Goal: Transaction & Acquisition: Purchase product/service

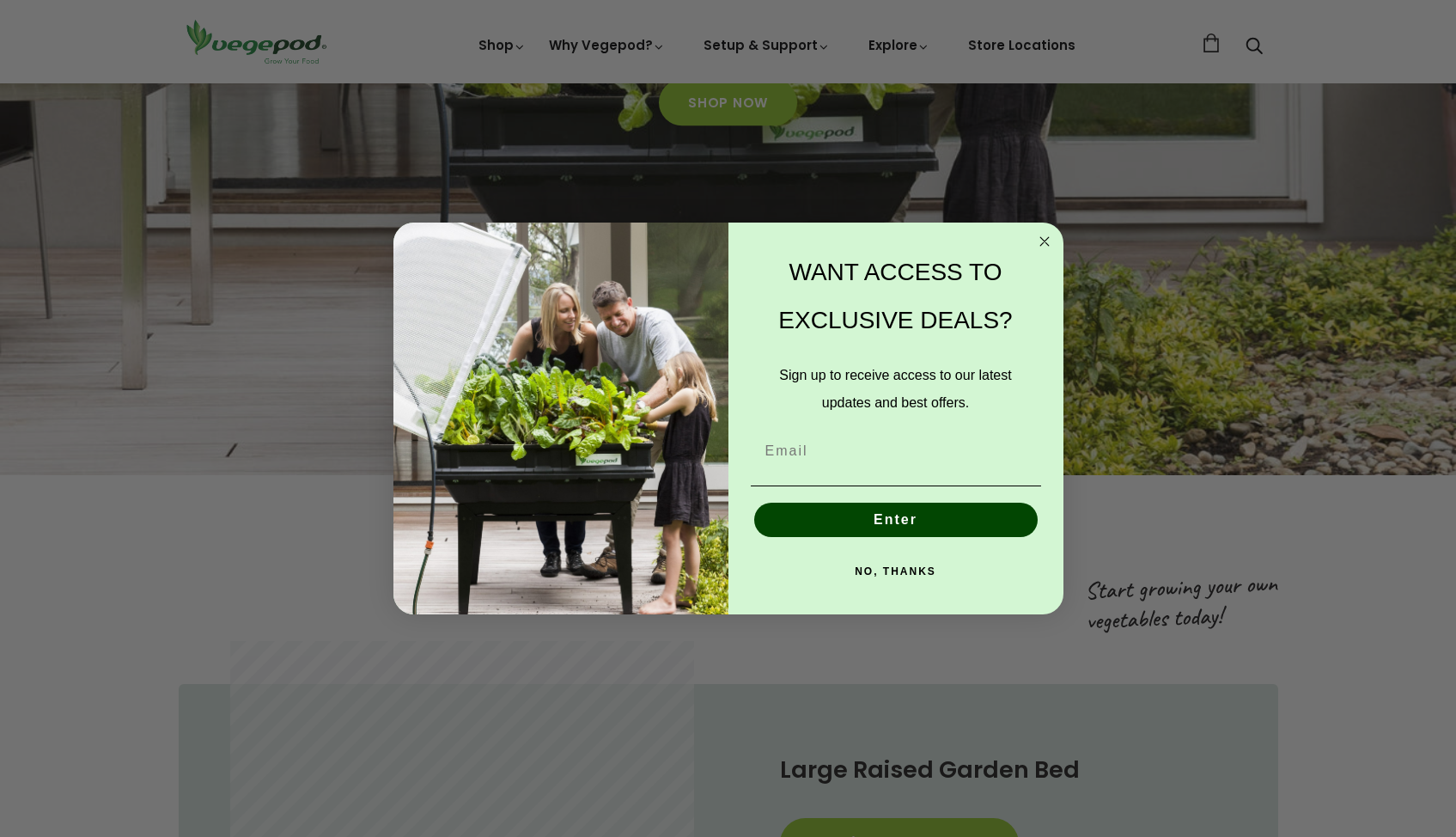
scroll to position [525, 0]
click at [1044, 241] on icon "Close dialog" at bounding box center [1044, 241] width 8 height 8
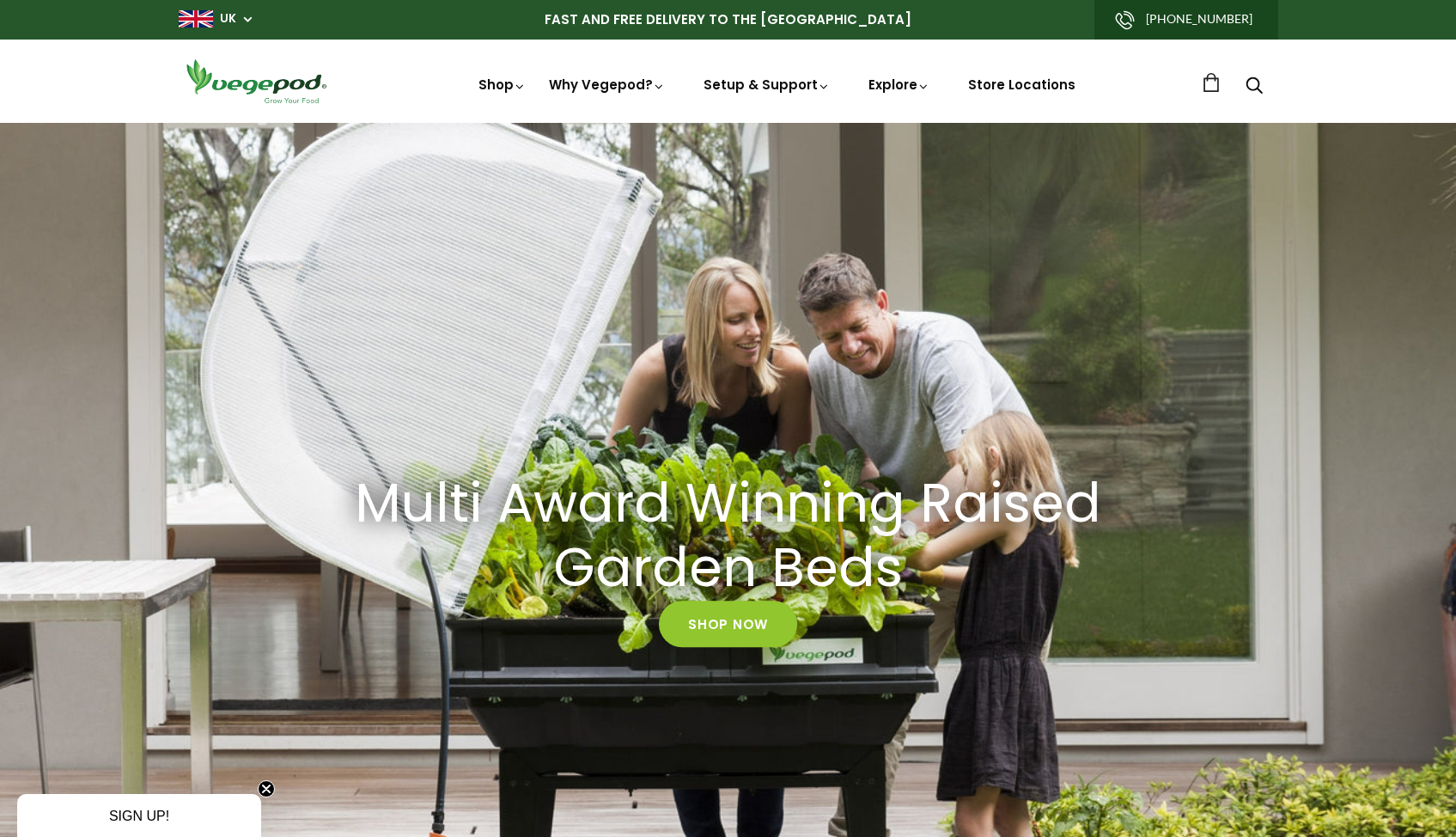
scroll to position [0, 700]
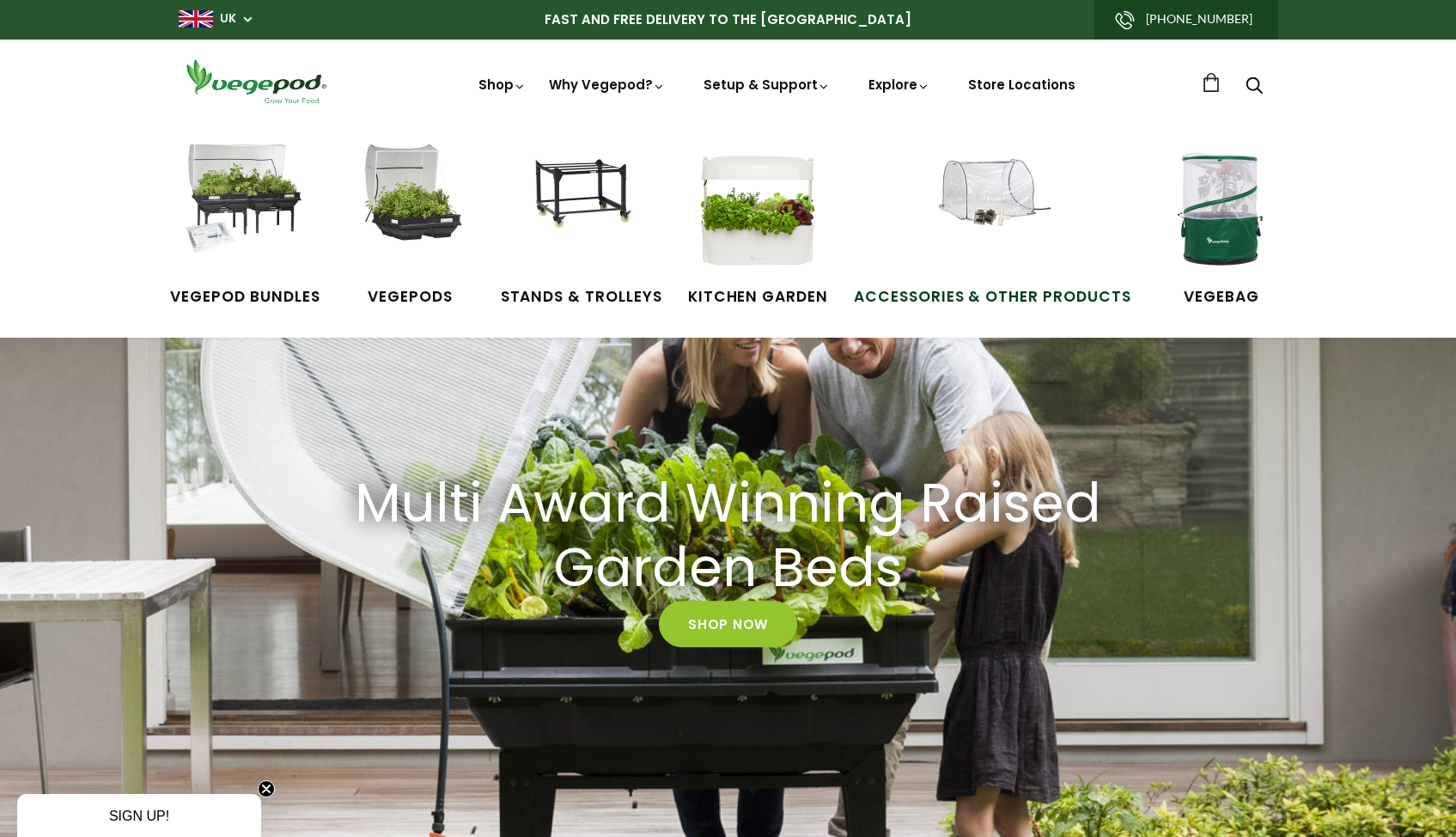
click at [990, 189] on img at bounding box center [992, 208] width 129 height 129
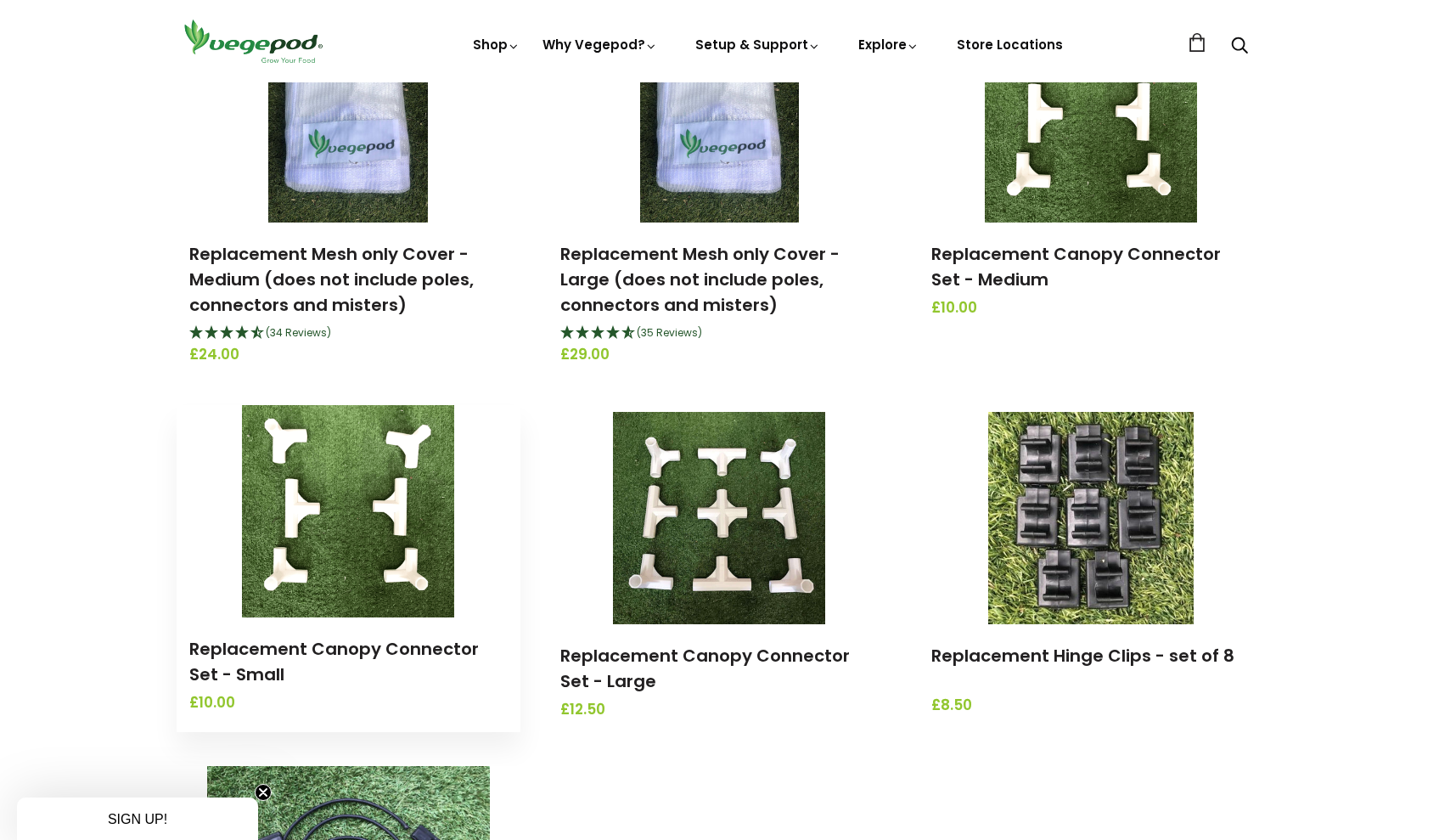
scroll to position [1513, 0]
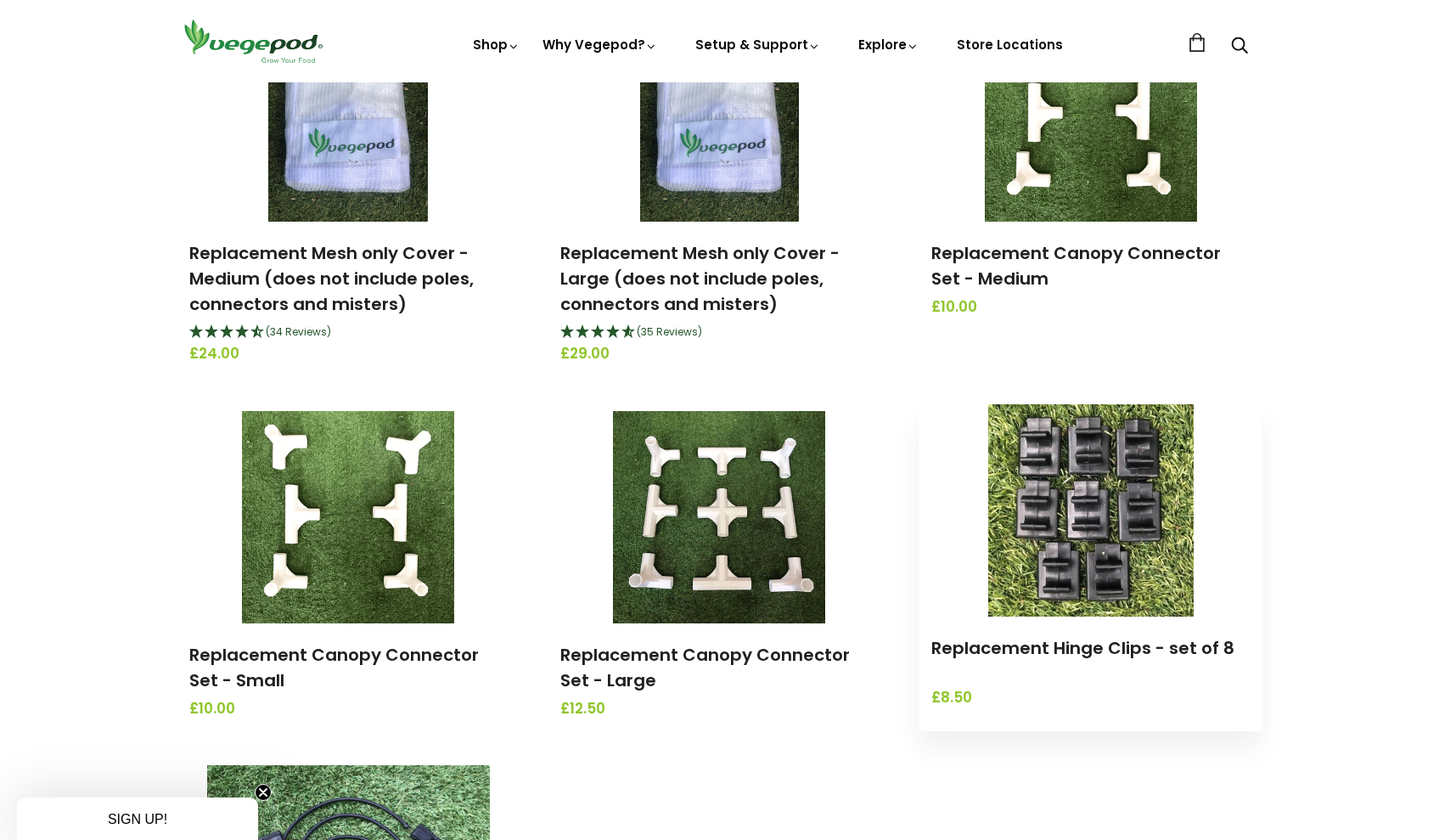
click at [1094, 556] on img at bounding box center [1091, 510] width 207 height 212
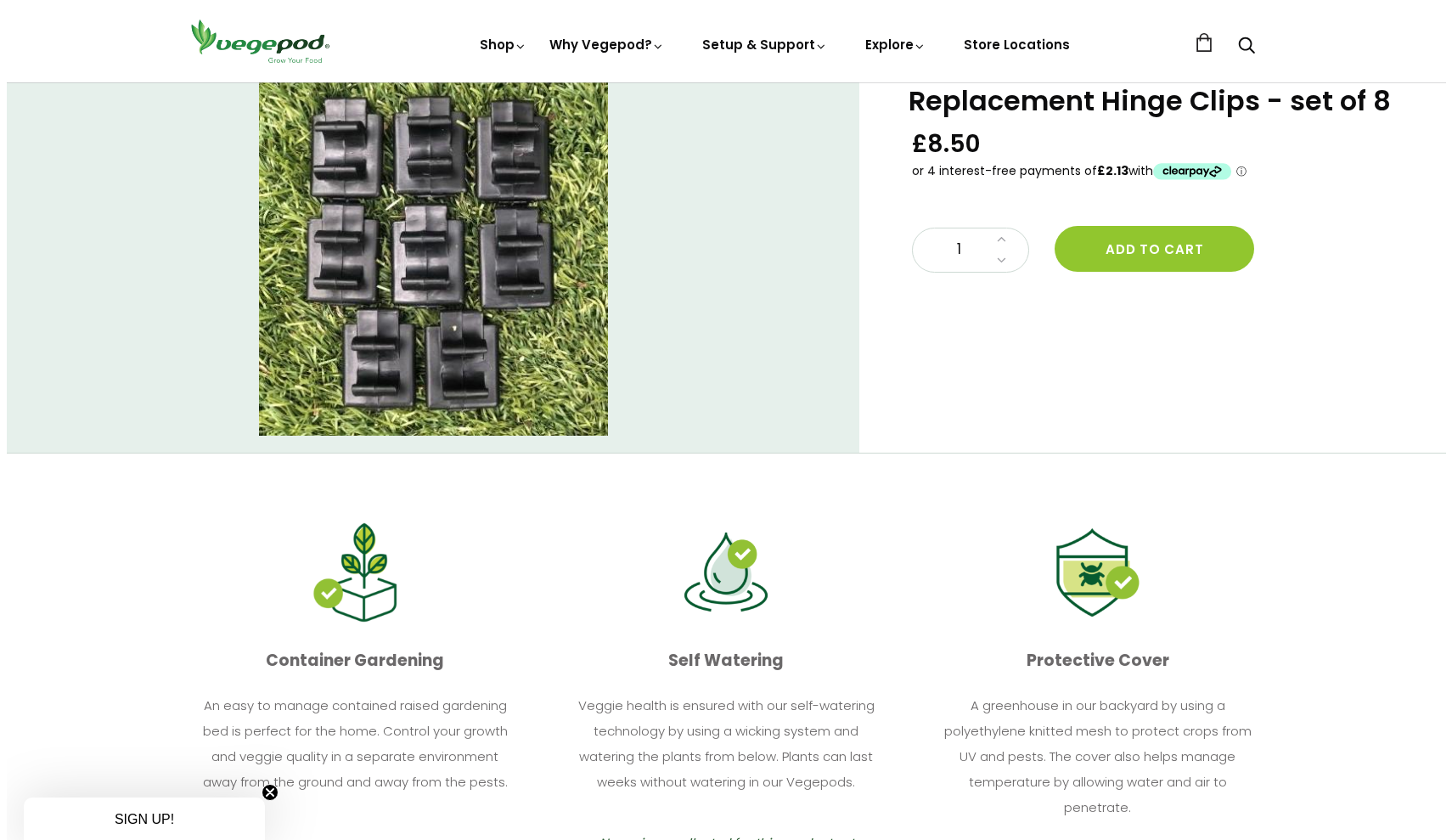
scroll to position [69, 0]
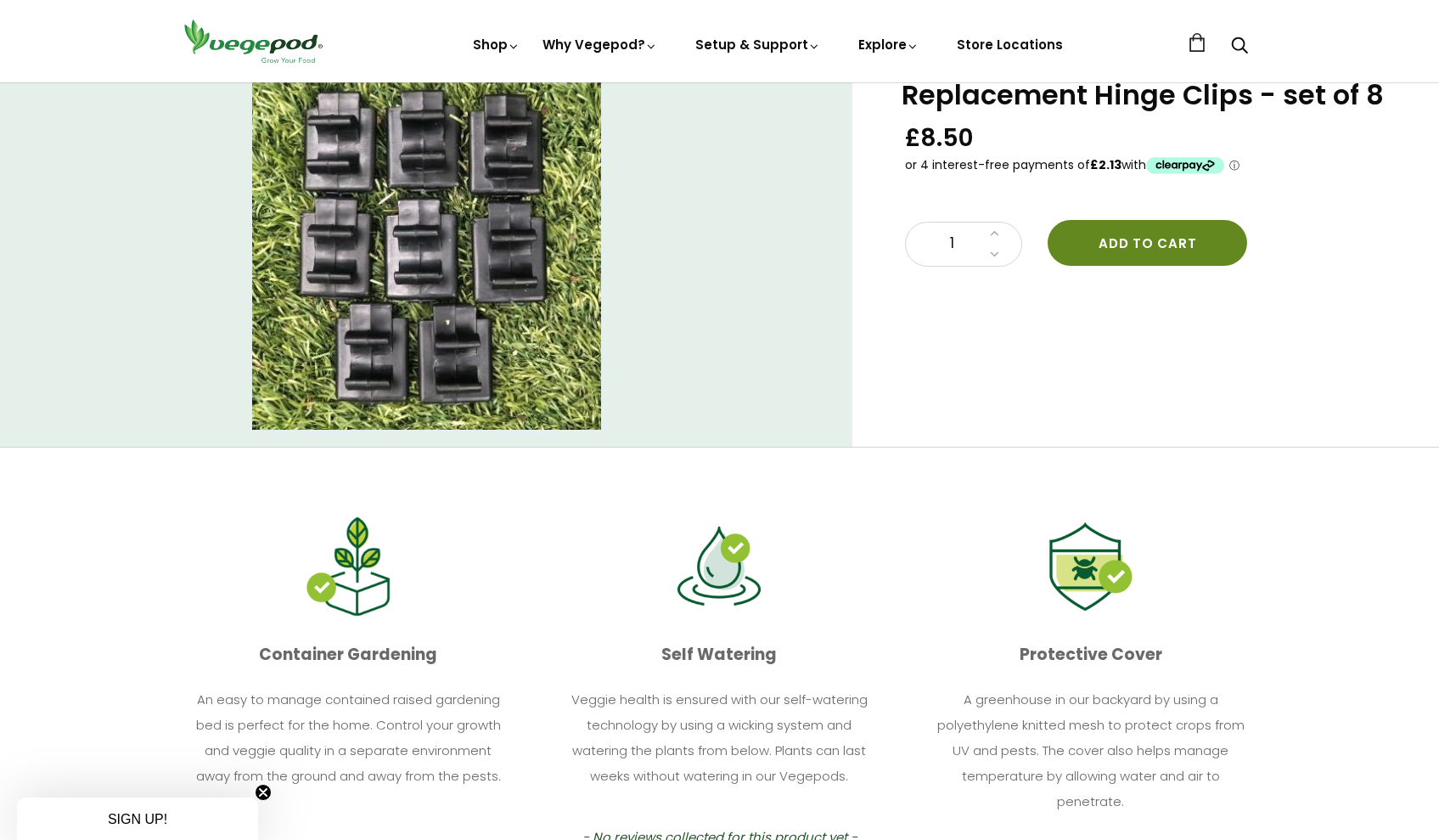
click at [1171, 235] on button "Add to cart" at bounding box center [1147, 242] width 199 height 45
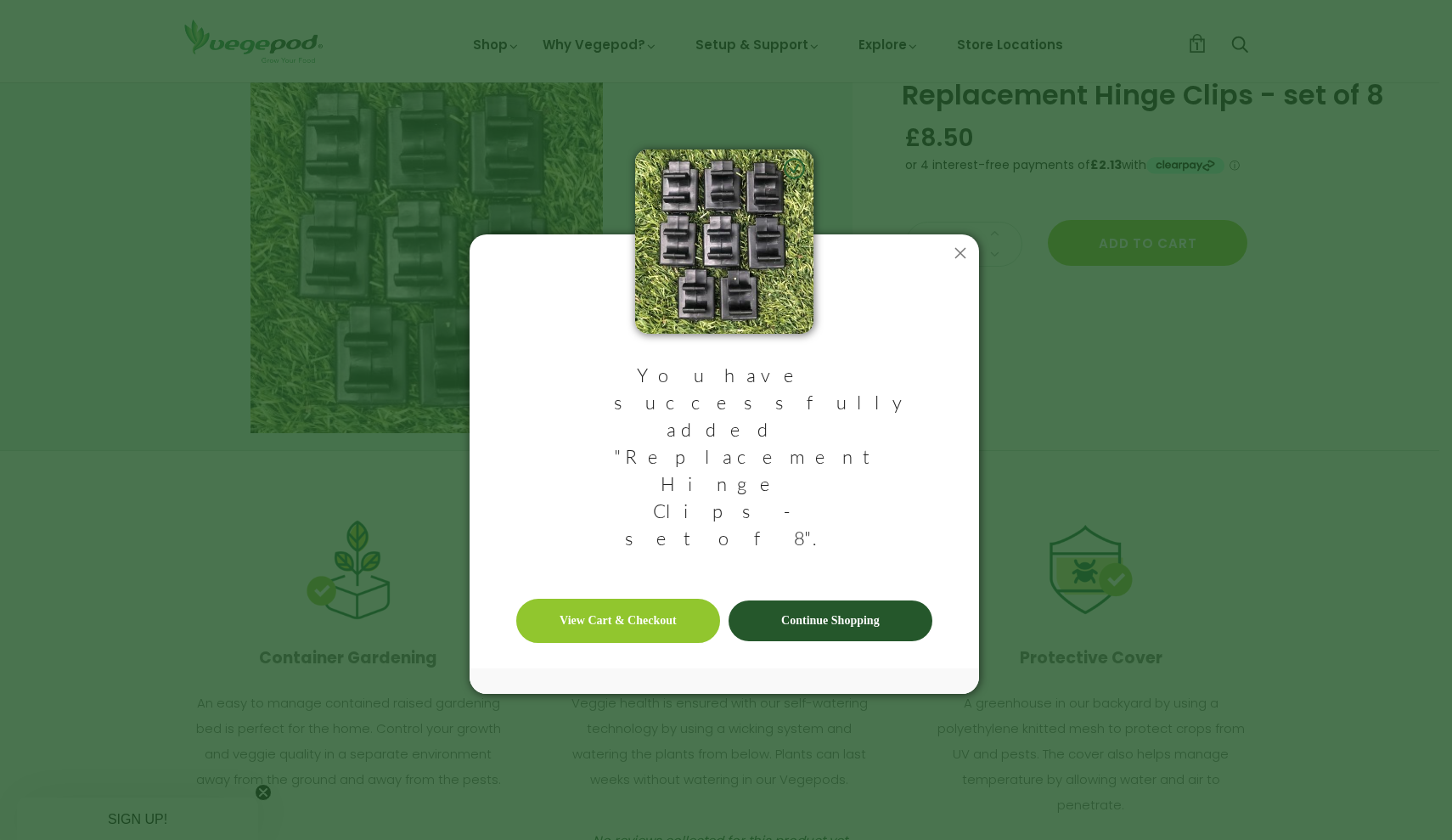
click at [863, 600] on link "Continue Shopping" at bounding box center [831, 620] width 204 height 41
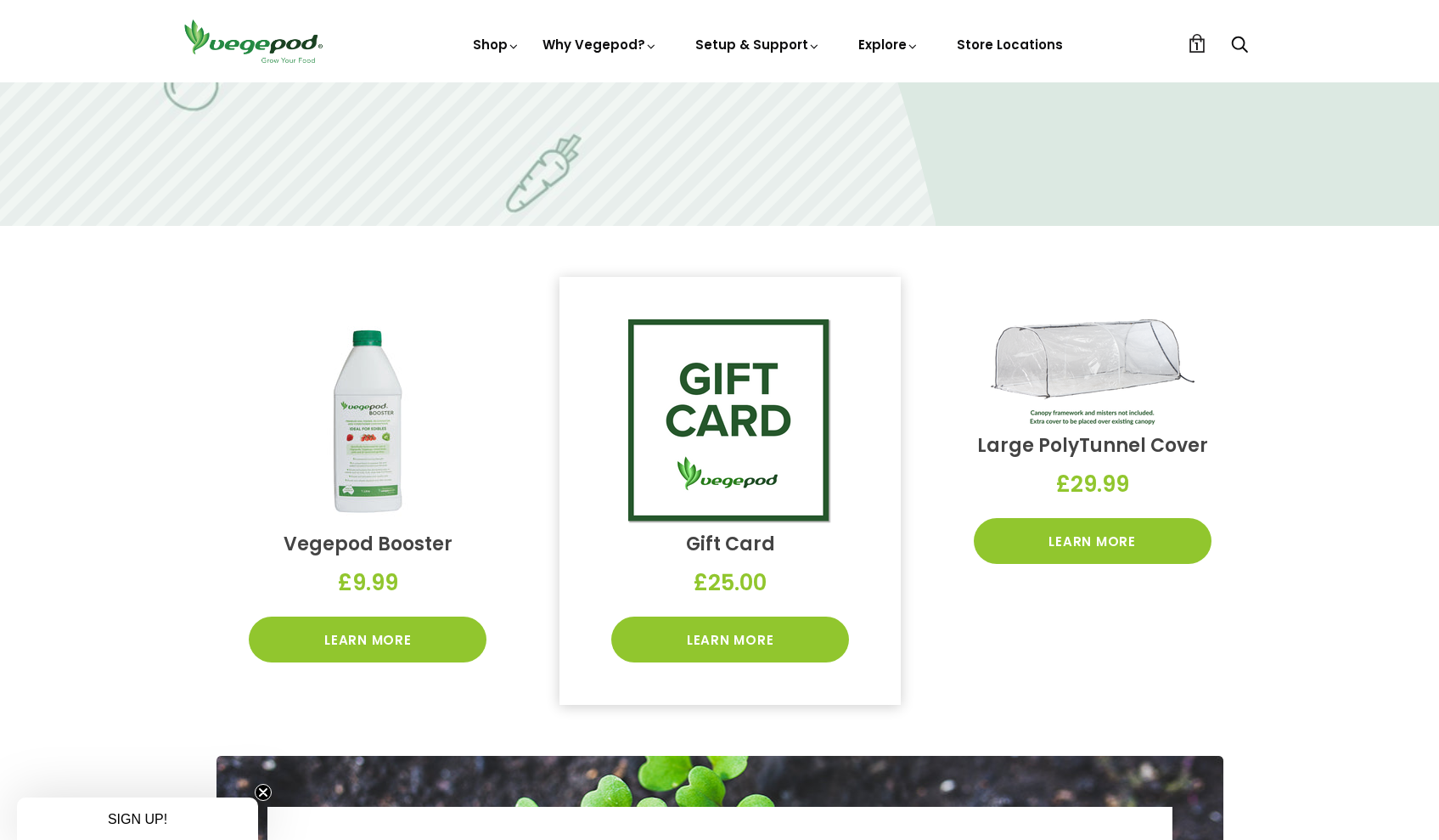
scroll to position [2567, 0]
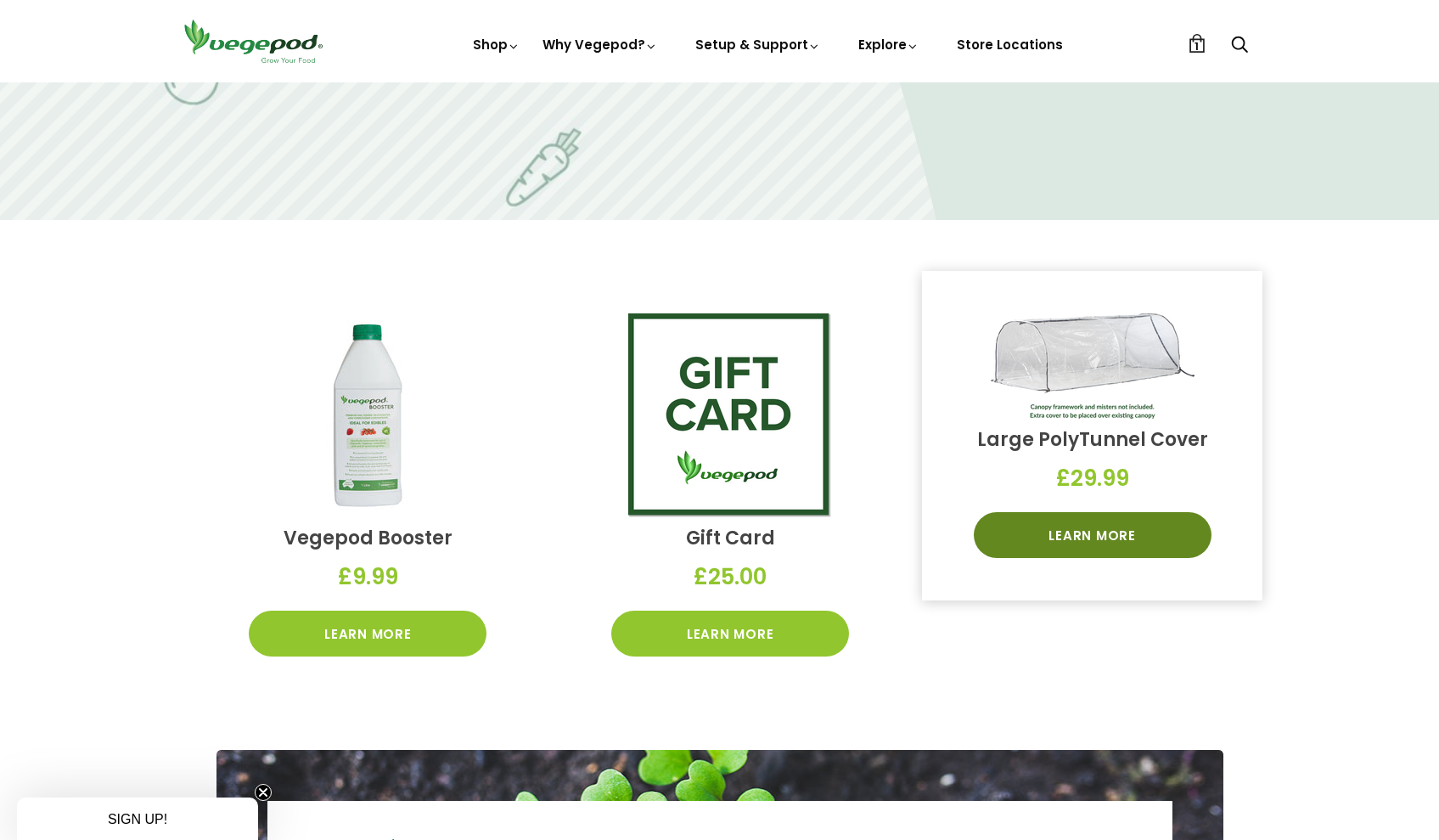
click at [1094, 530] on link "Learn More" at bounding box center [1092, 534] width 237 height 45
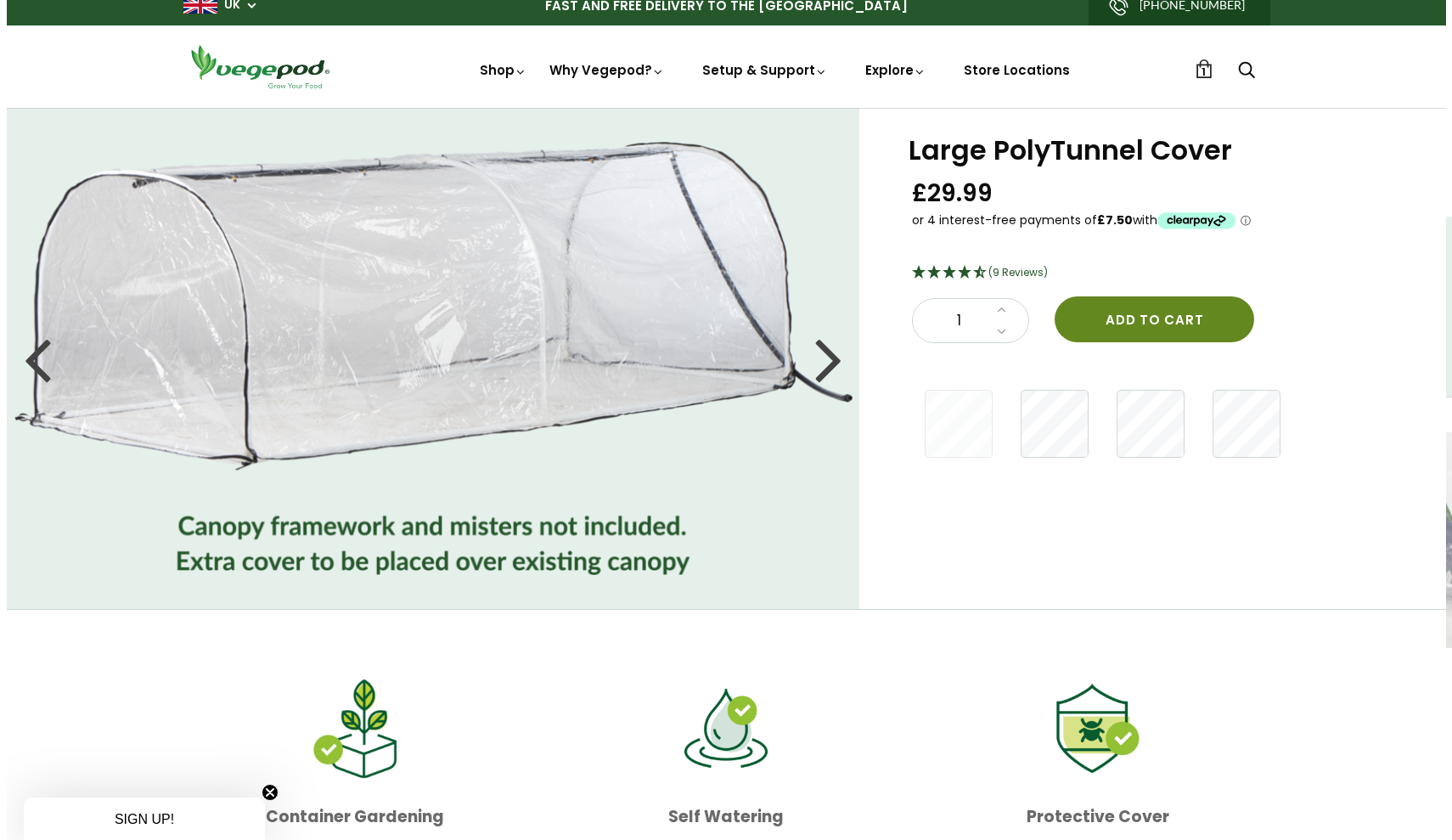
scroll to position [16, 0]
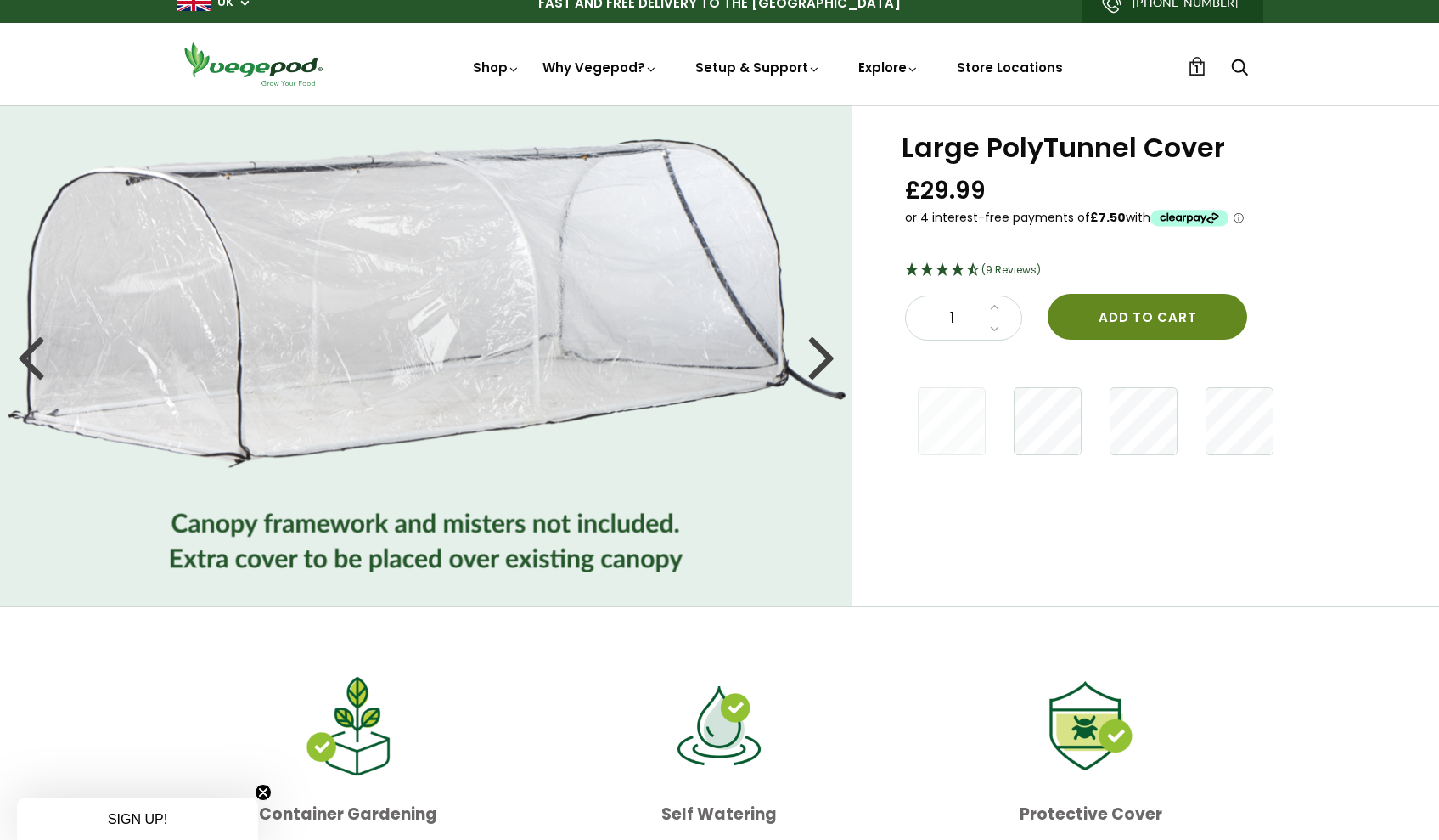
click at [1095, 314] on button "Add to cart" at bounding box center [1147, 316] width 199 height 45
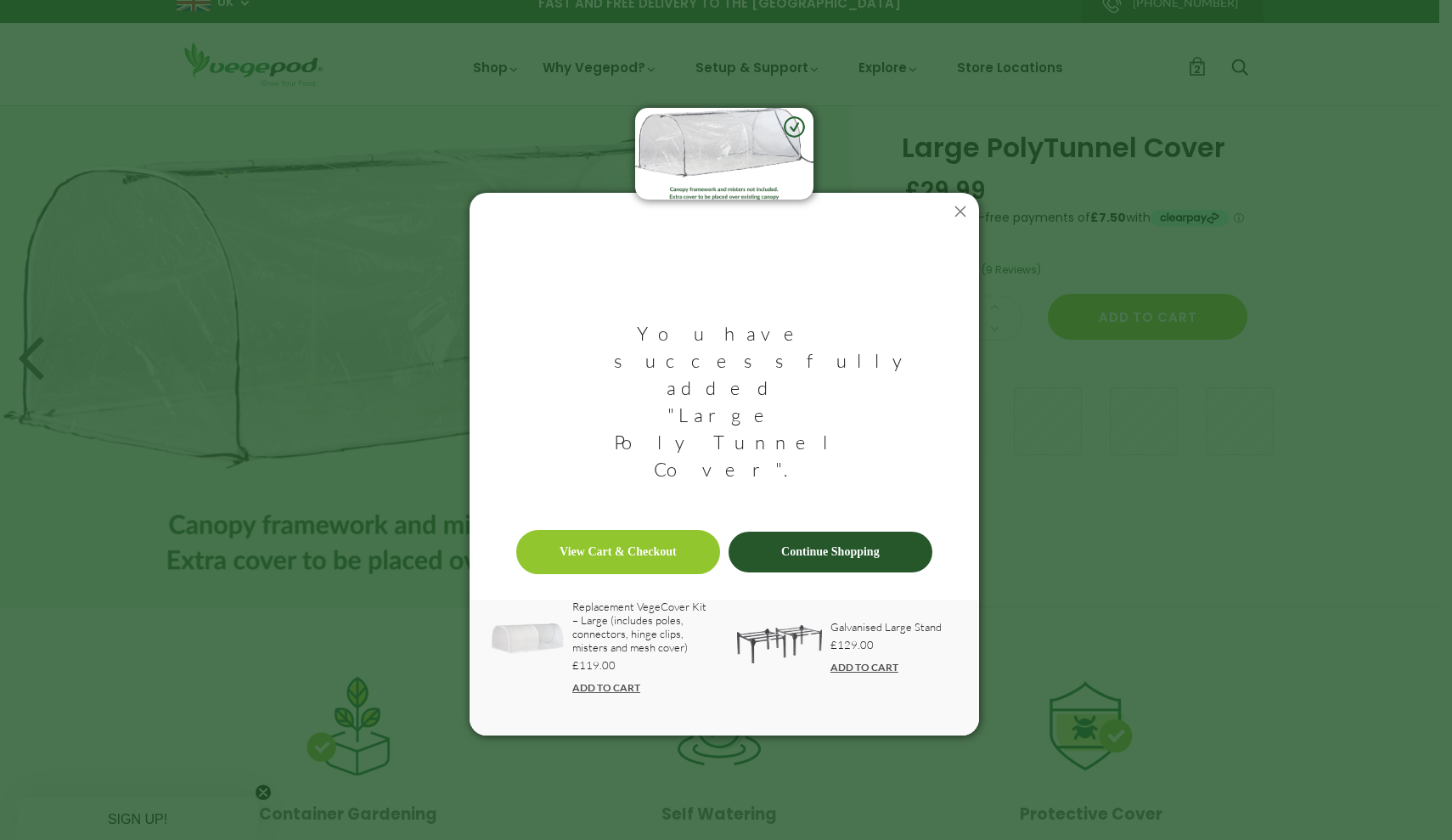
click at [866, 531] on link "Continue Shopping" at bounding box center [831, 552] width 204 height 41
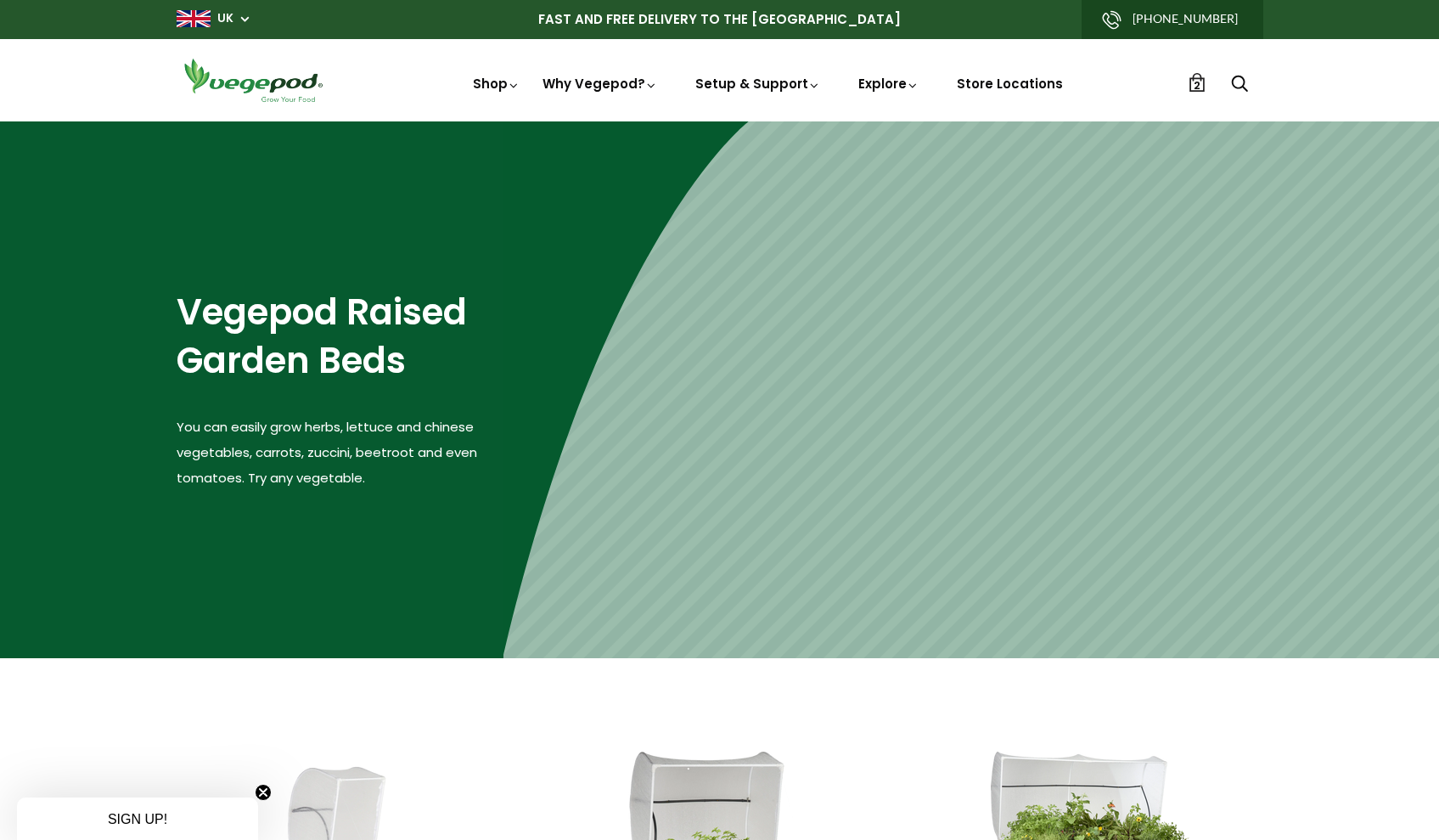
click at [240, 15] on span "UK" at bounding box center [212, 18] width 72 height 16
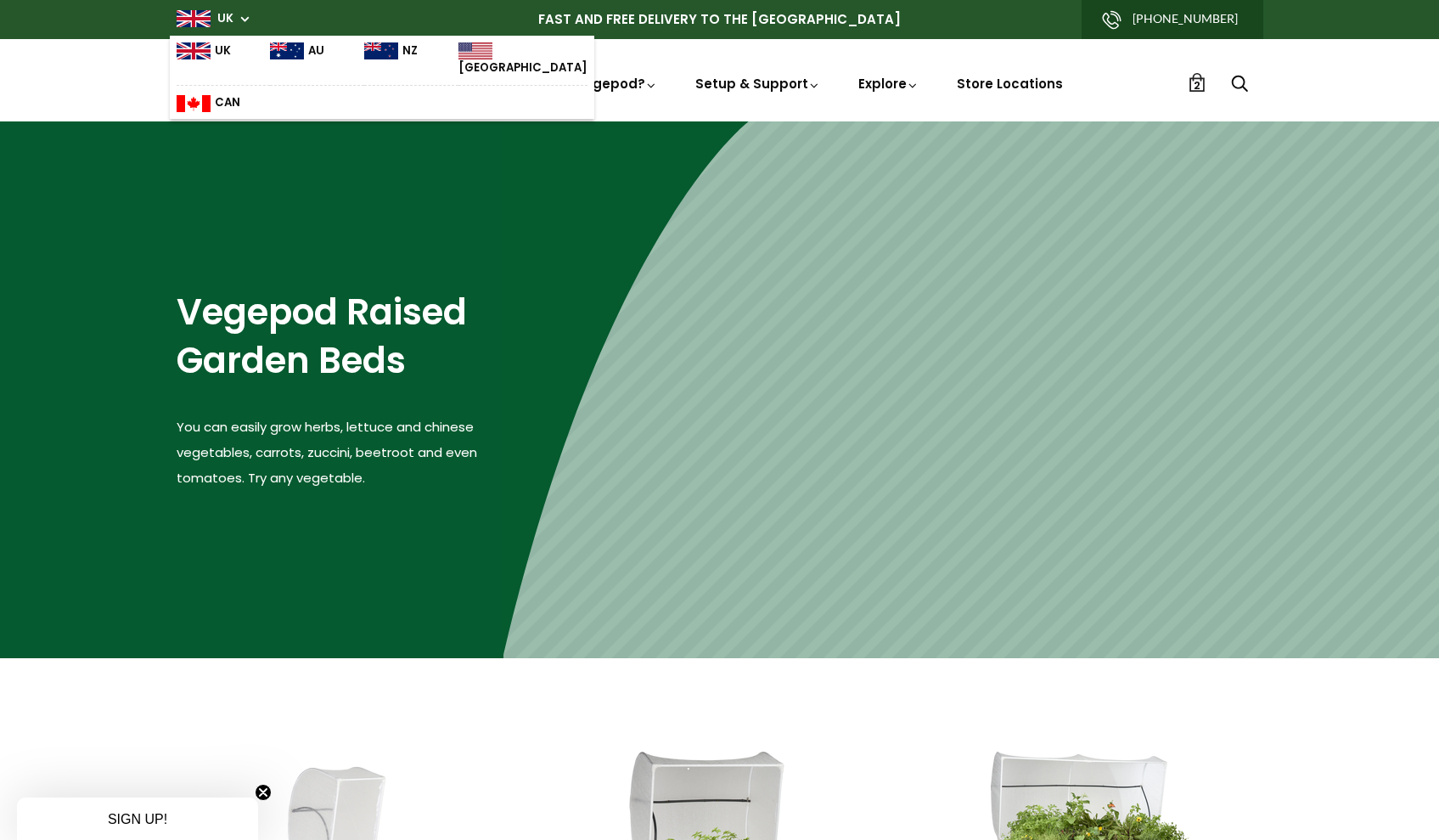
click at [136, 42] on header "Shop Vegepod Bundles Vegepods Stands & Trolleys Kitchen Garden Accessories & Ot…" at bounding box center [720, 80] width 1439 height 83
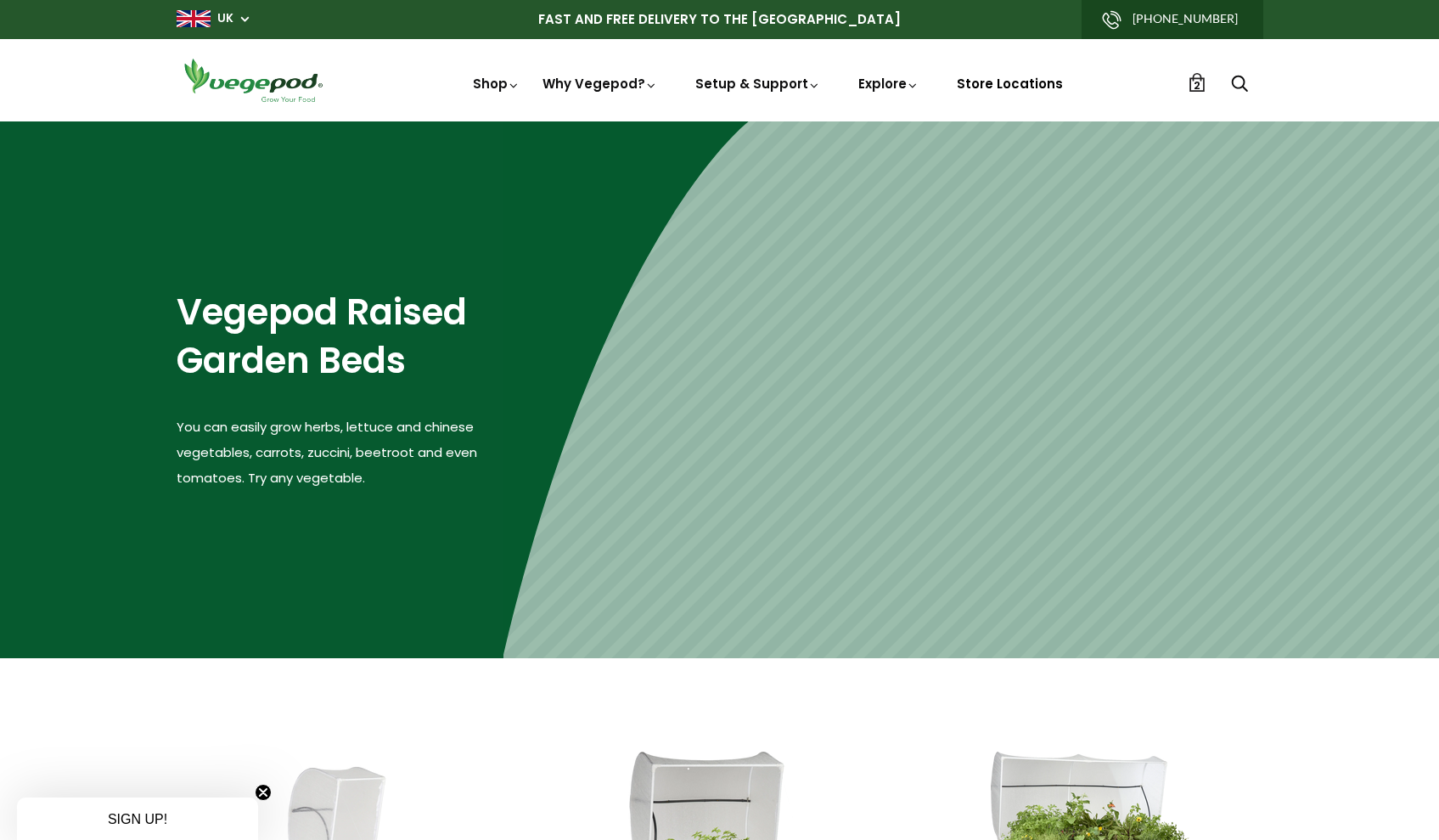
click at [1001, 87] on link "Store Locations" at bounding box center [1010, 83] width 106 height 18
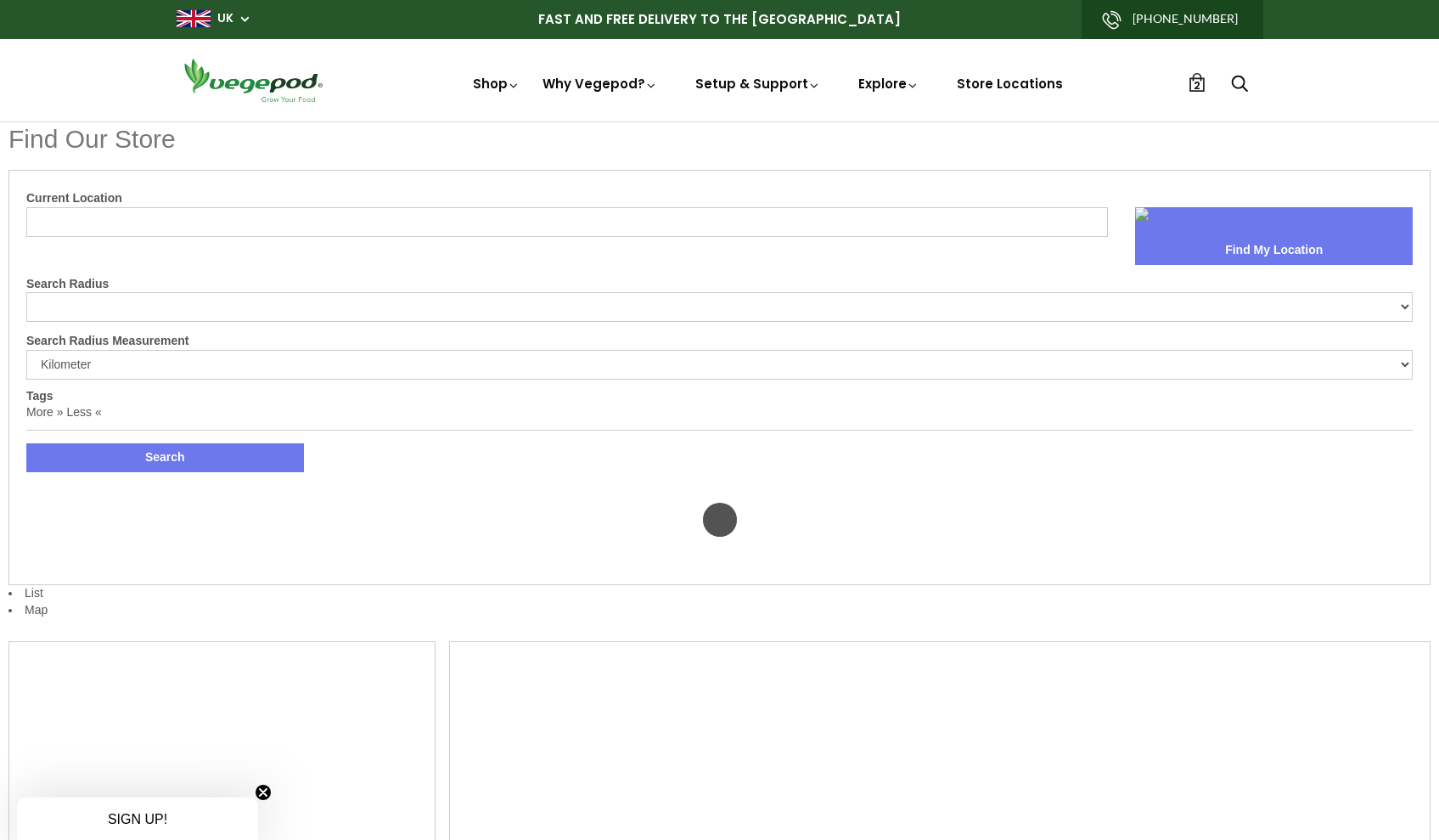
select select "m"
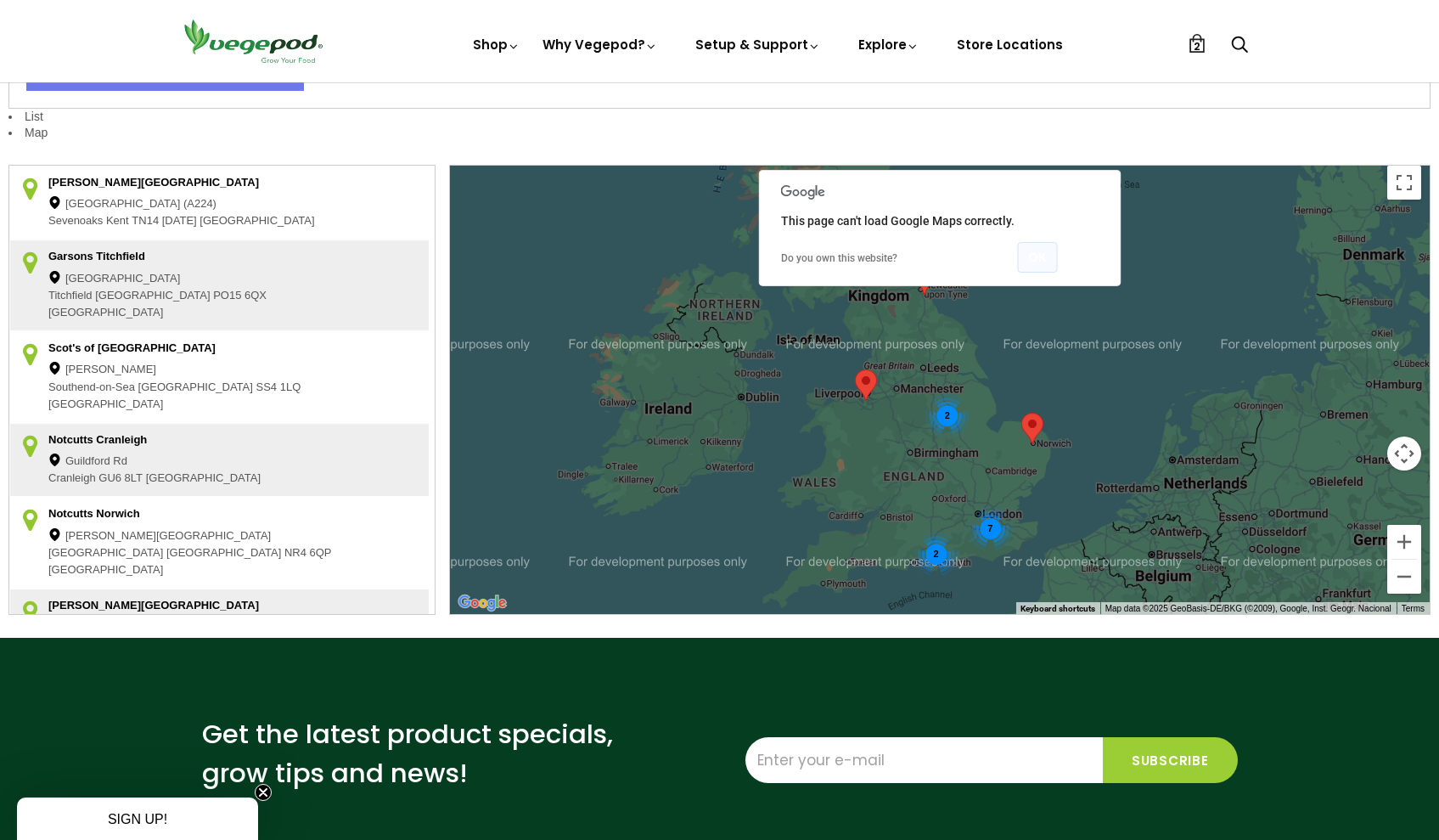
click at [1040, 255] on button "OK" at bounding box center [1038, 257] width 40 height 31
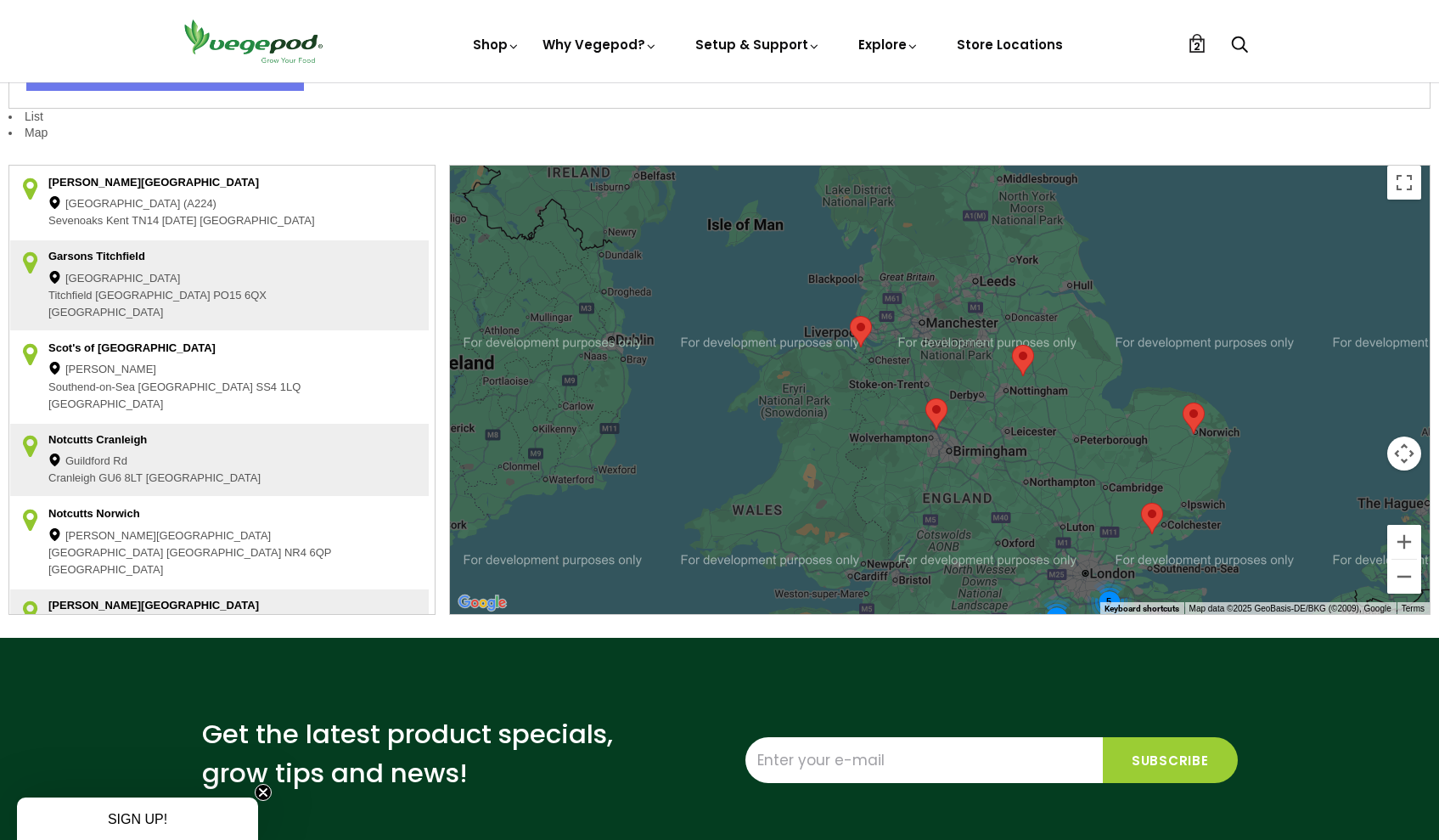
drag, startPoint x: 733, startPoint y: 433, endPoint x: 718, endPoint y: 417, distance: 21.9
click at [718, 417] on div "5 2" at bounding box center [939, 390] width 980 height 449
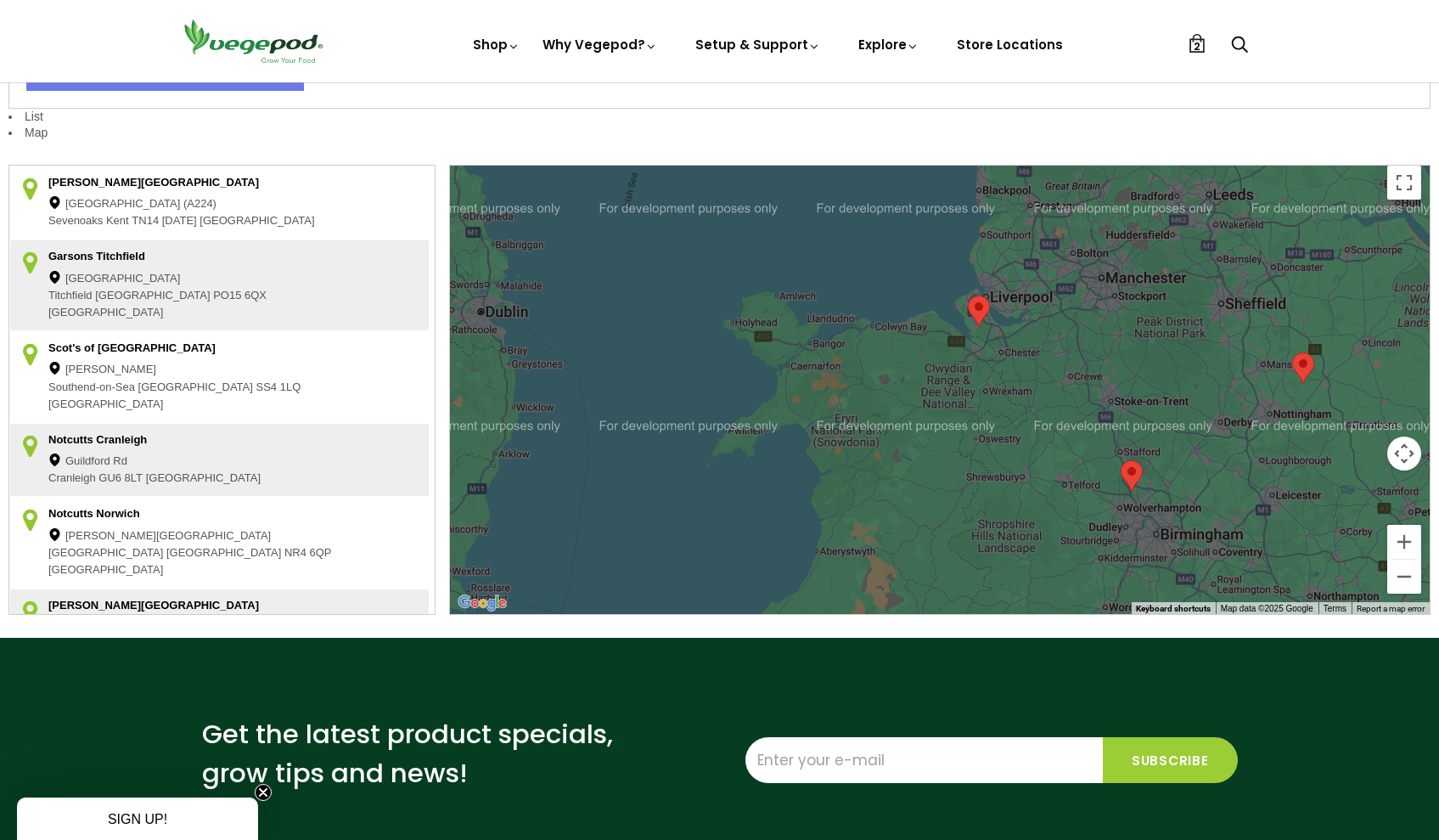
drag, startPoint x: 765, startPoint y: 419, endPoint x: 862, endPoint y: 479, distance: 114.1
click at [862, 479] on div at bounding box center [939, 390] width 980 height 449
click at [1034, 43] on link "Store Locations" at bounding box center [1010, 44] width 106 height 18
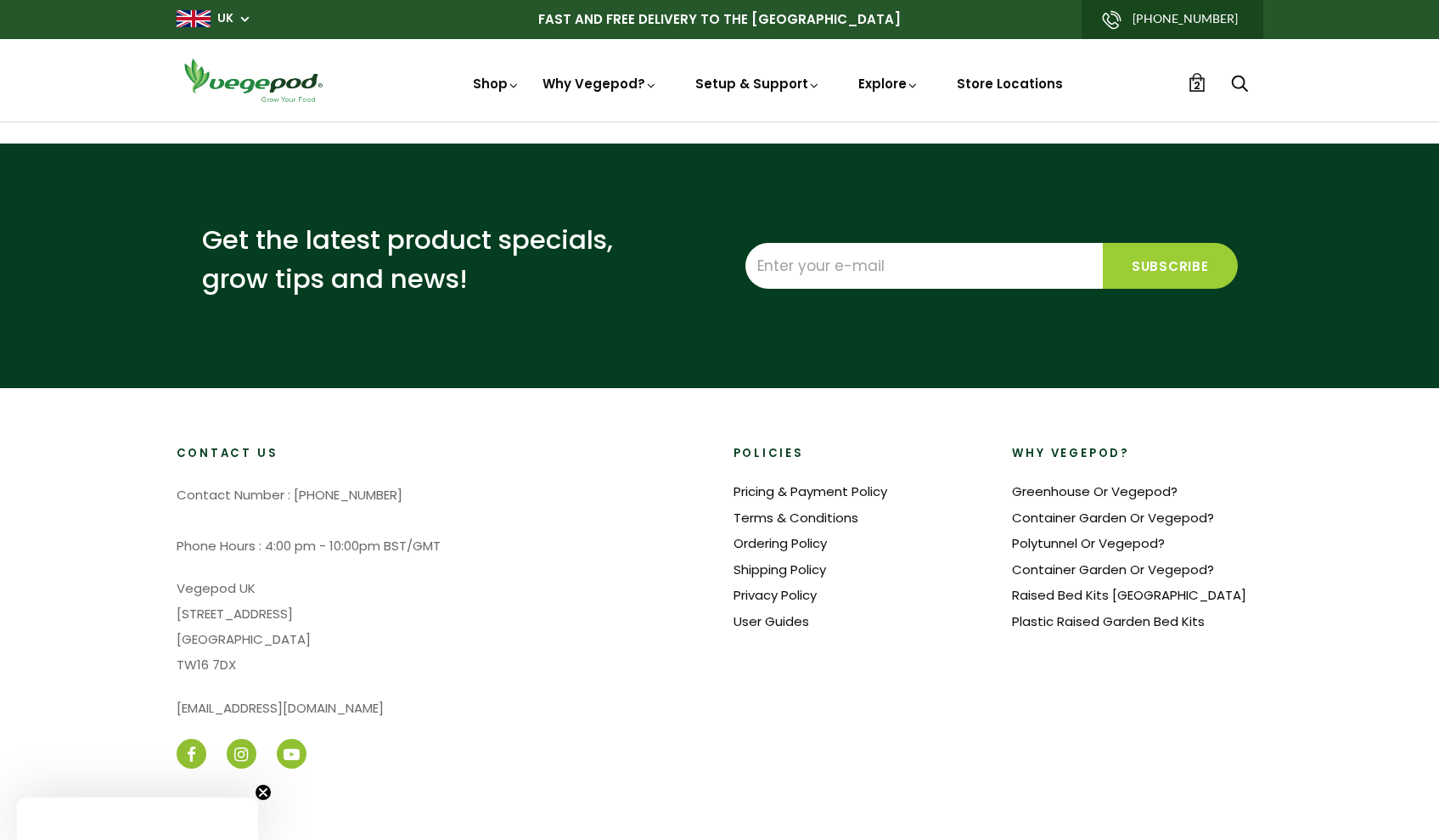
select select "m"
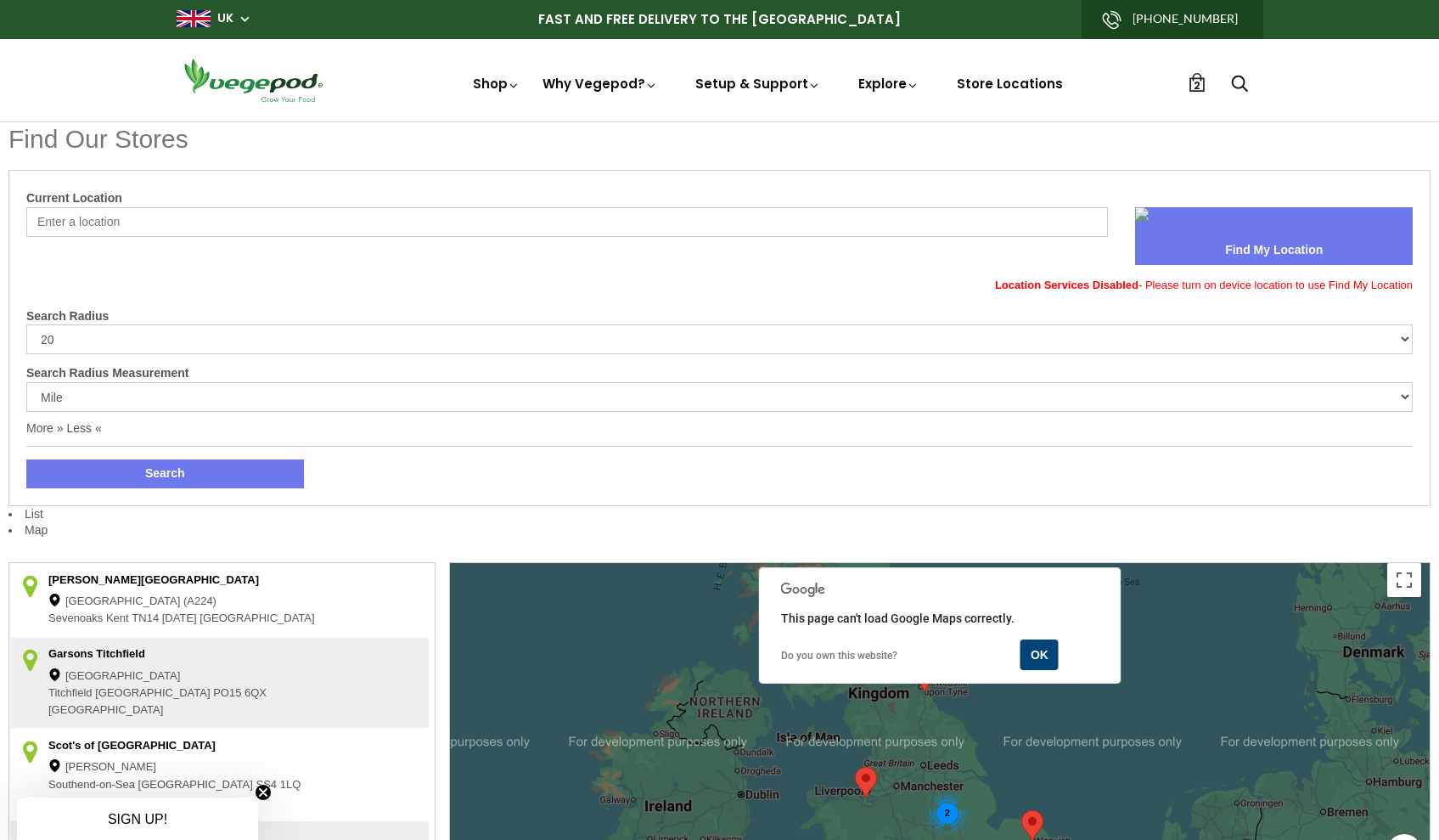
click at [999, 227] on input "Current Location" at bounding box center [567, 222] width 1082 height 30
type input "A85 PC93"
click at [1044, 328] on button "OK" at bounding box center [1055, 330] width 58 height 31
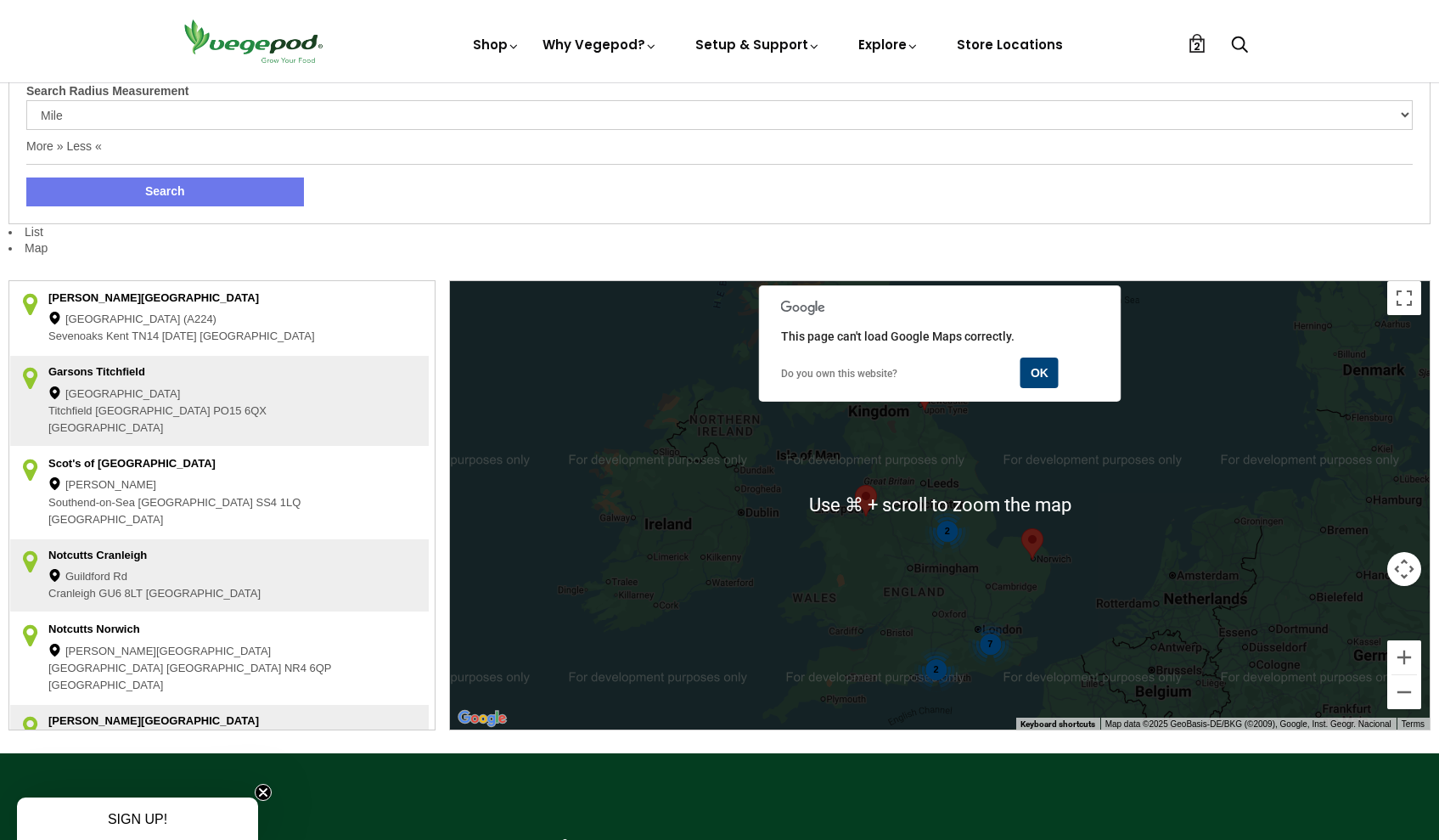
scroll to position [286, 0]
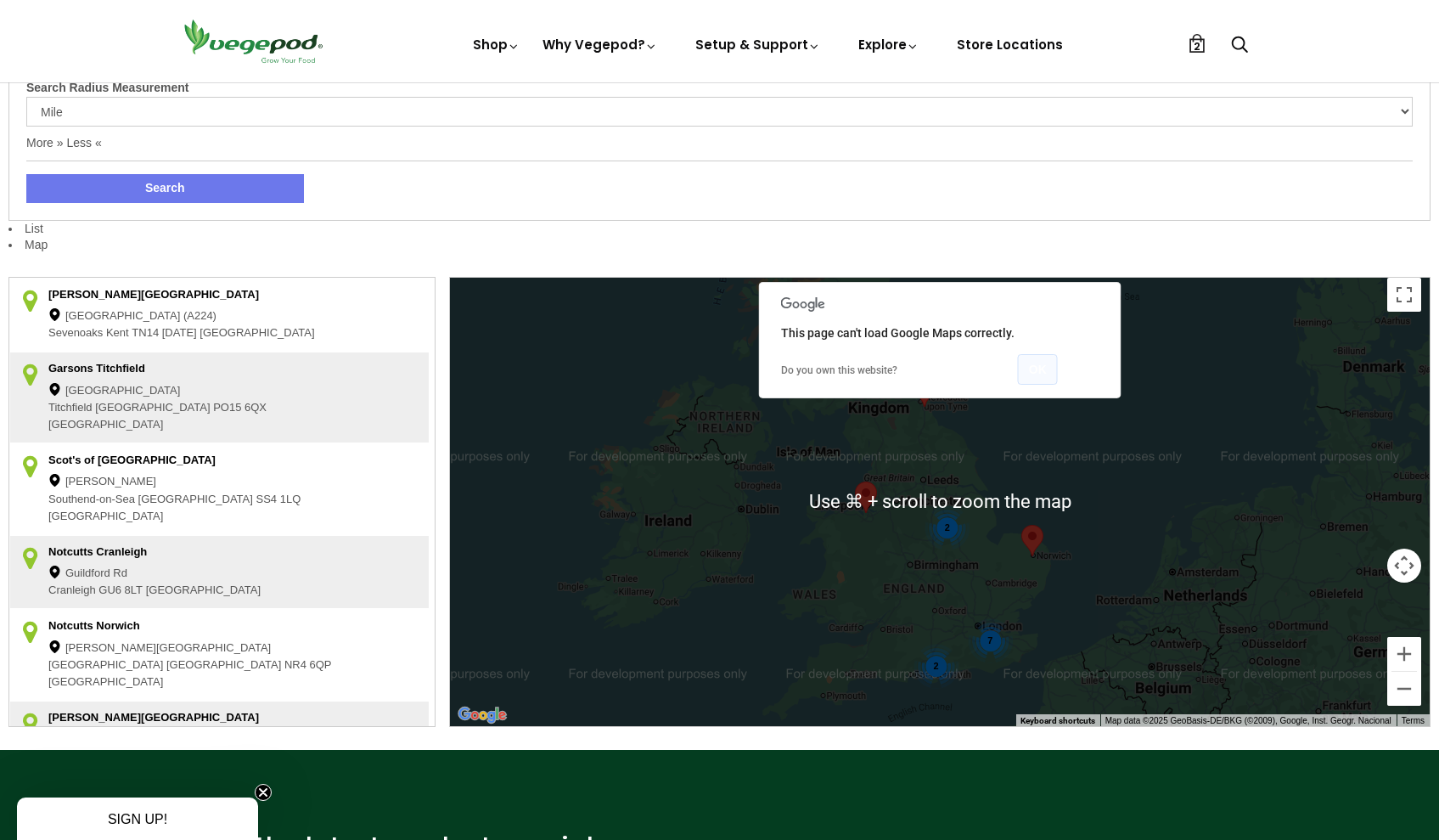
click at [1037, 368] on button "OK" at bounding box center [1038, 369] width 40 height 31
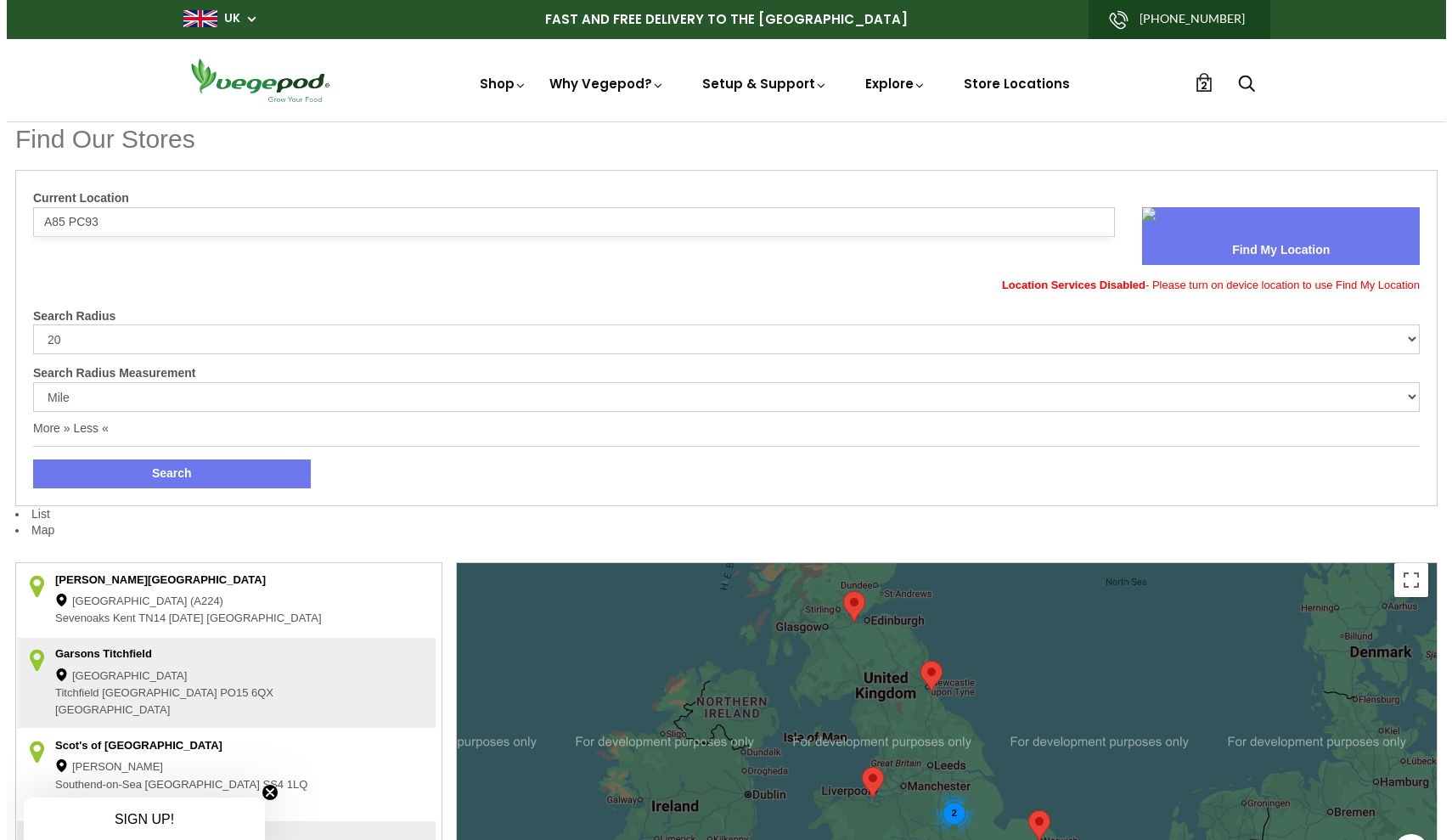
scroll to position [0, 0]
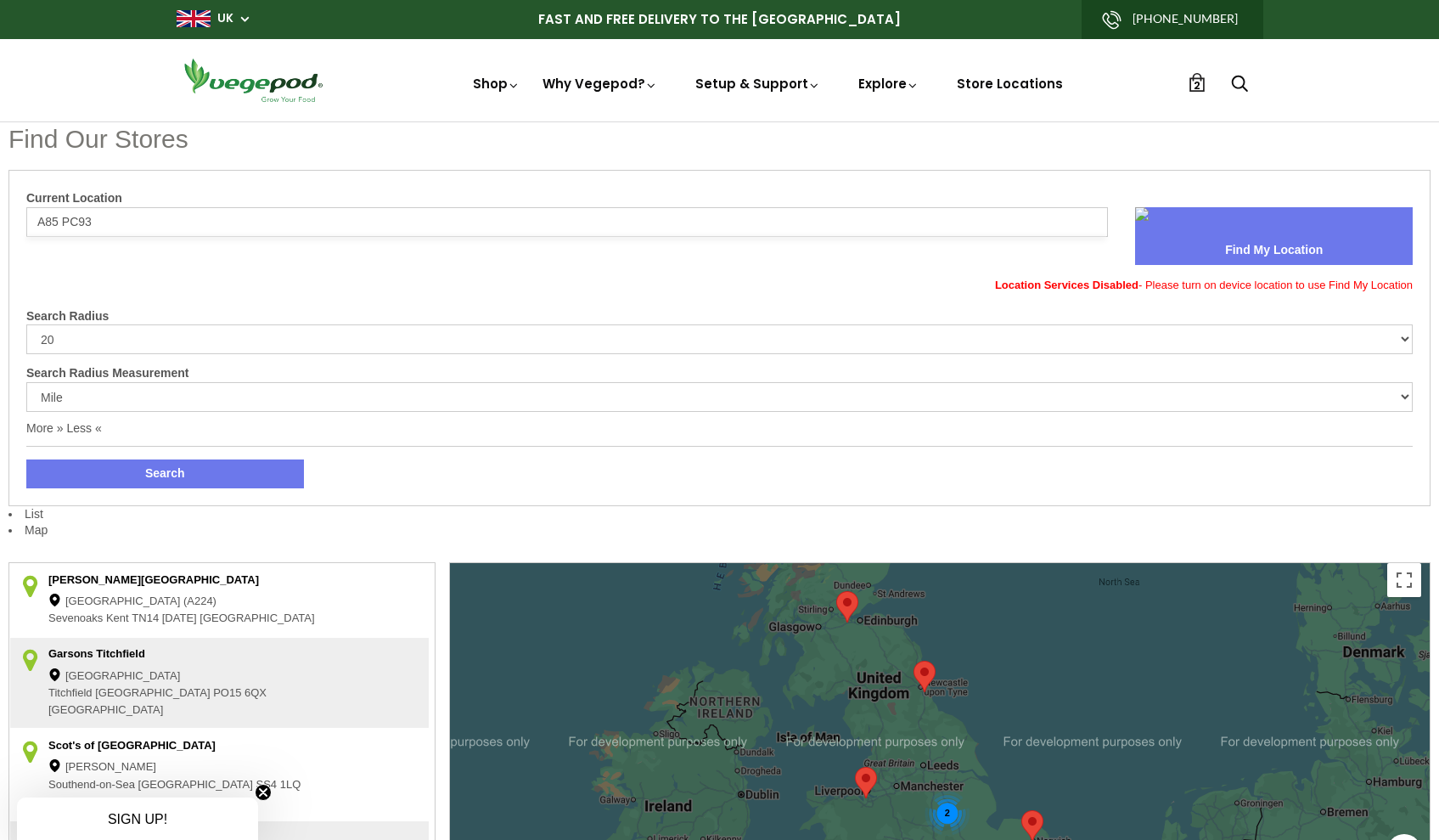
click at [1198, 80] on span "2" at bounding box center [1197, 84] width 6 height 16
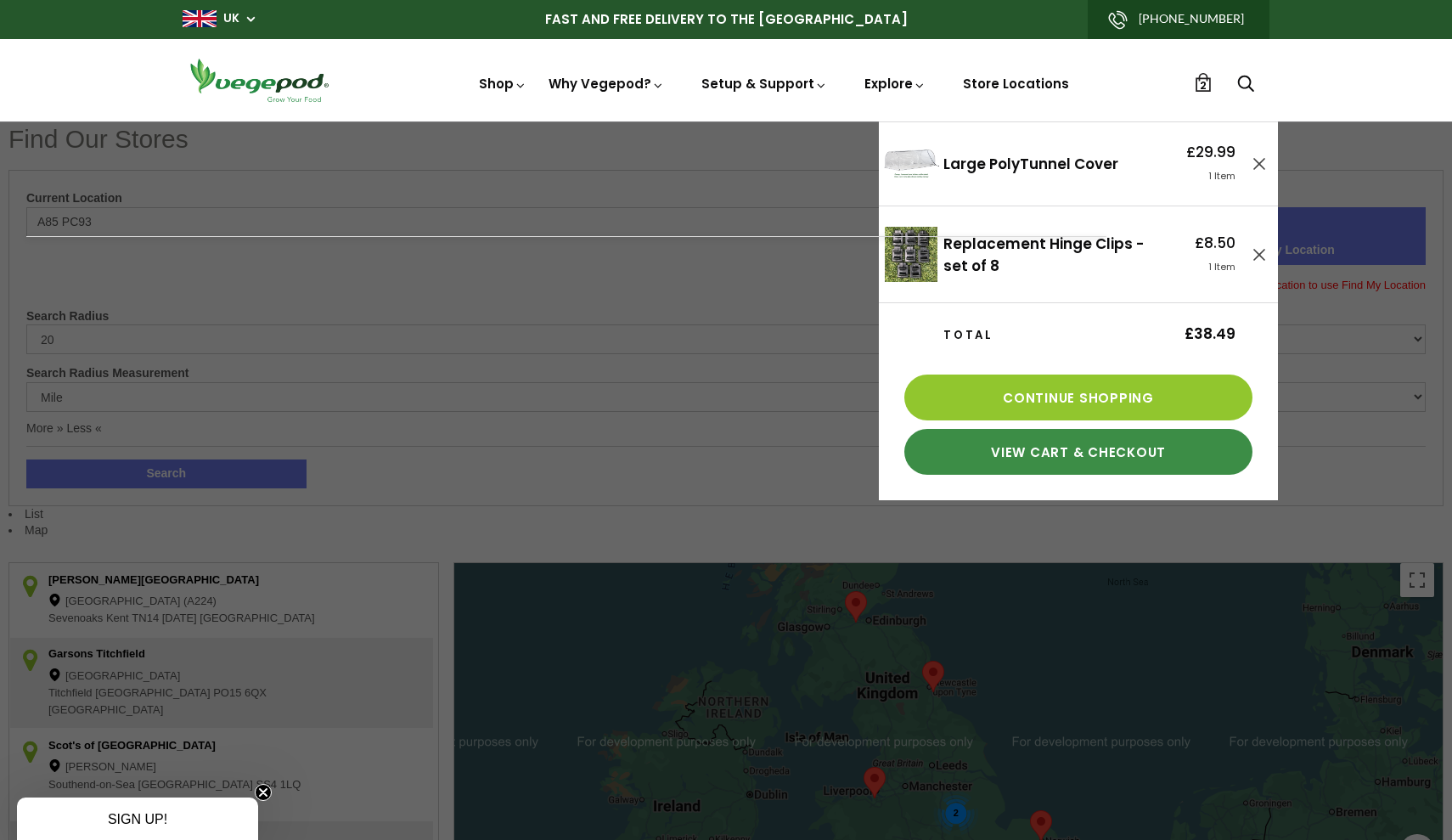
click at [1070, 455] on link "View Cart & Checkout" at bounding box center [1077, 451] width 348 height 45
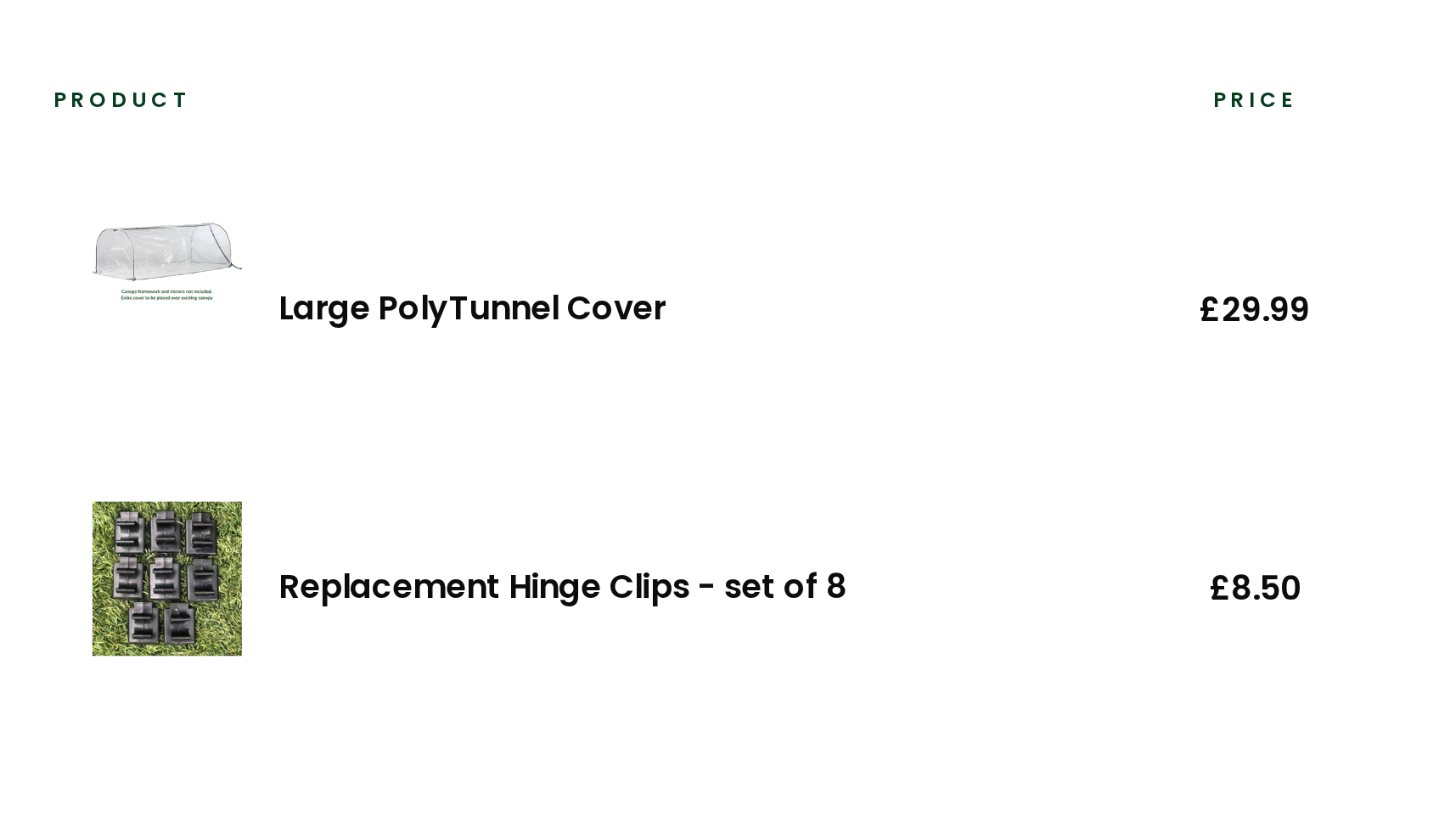
scroll to position [101, 0]
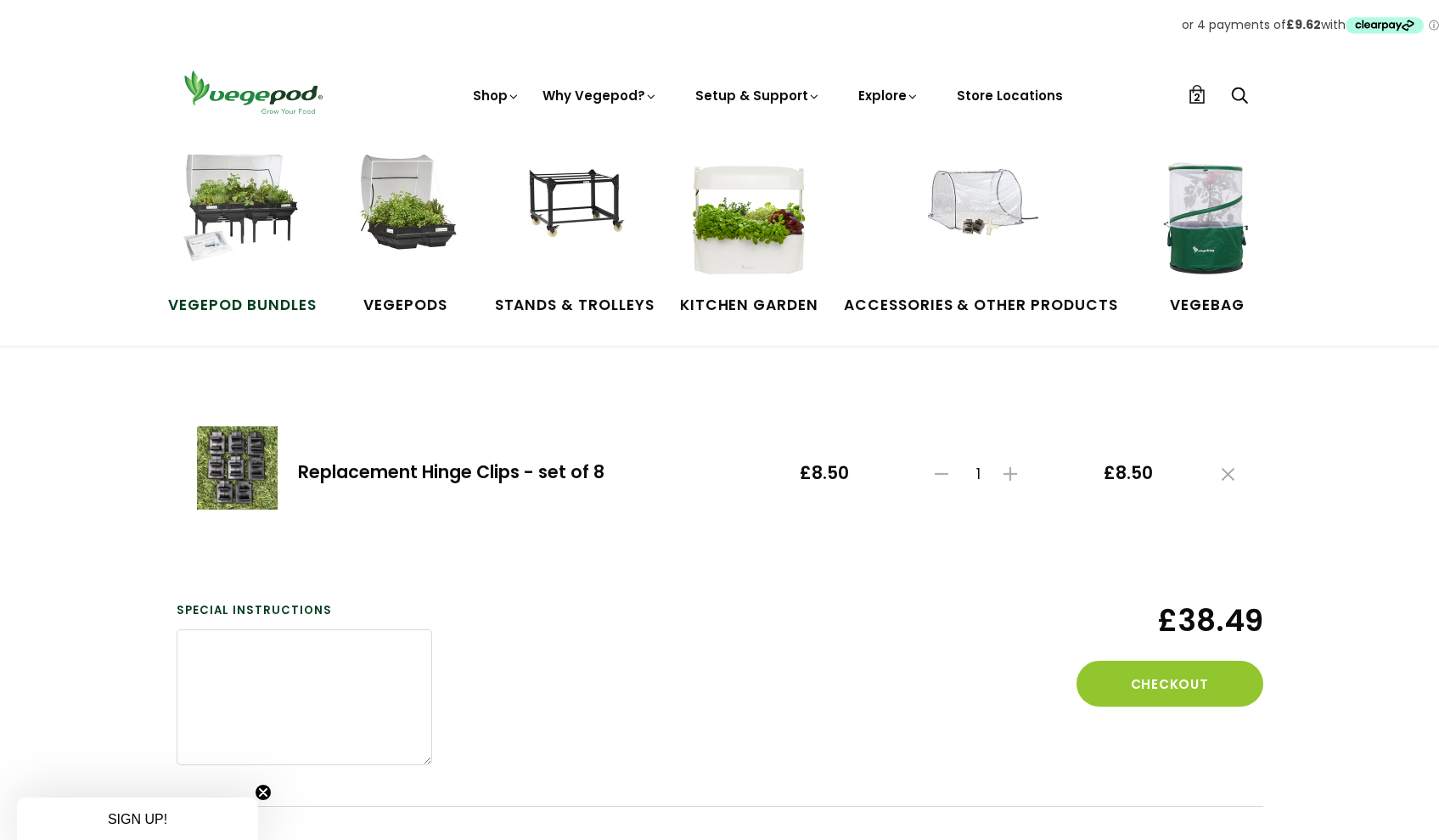
click at [244, 183] on img at bounding box center [241, 218] width 127 height 127
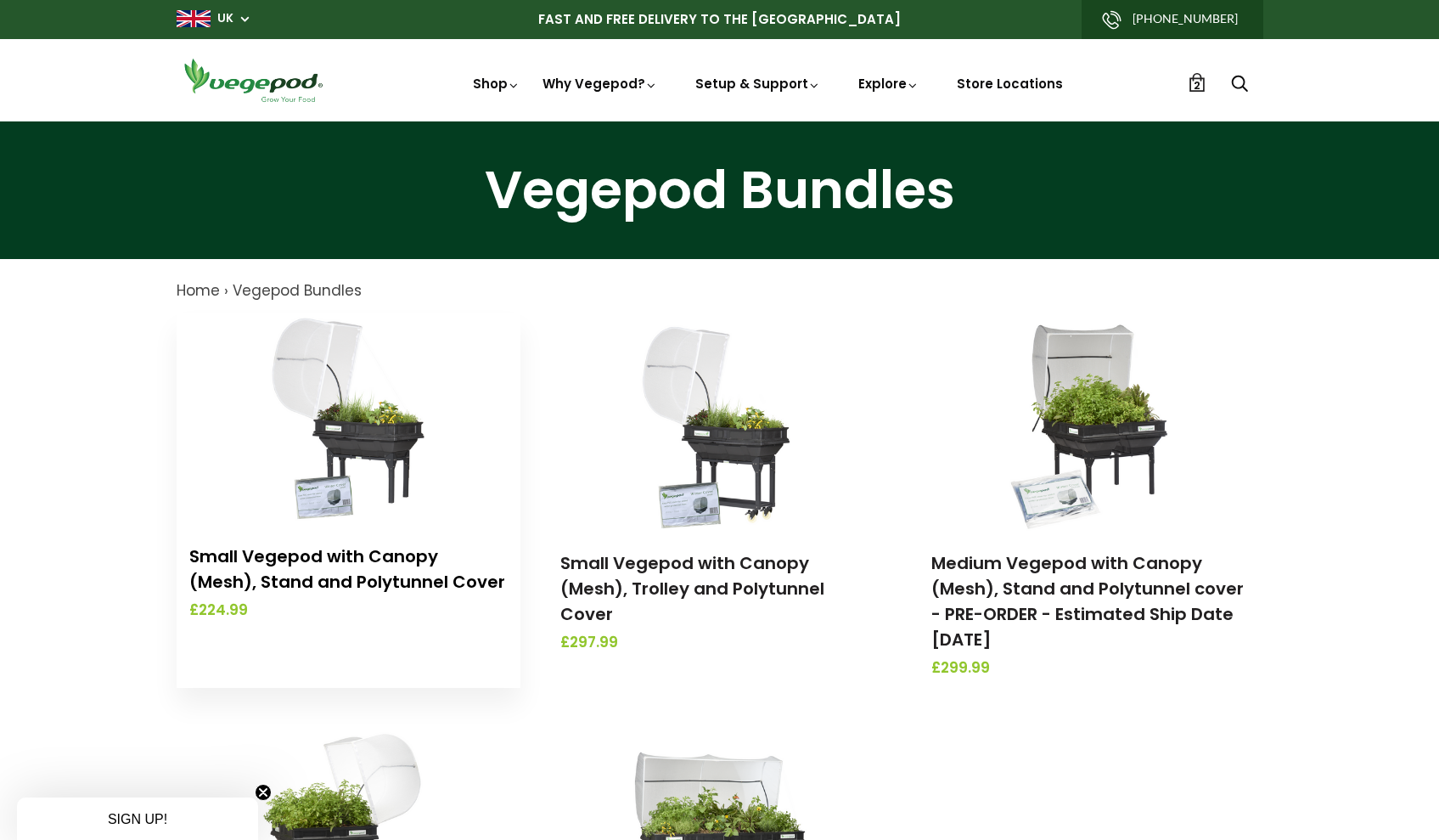
click at [399, 564] on link "Small Vegepod with Canopy (Mesh), Stand and Polytunnel Cover" at bounding box center [347, 568] width 316 height 49
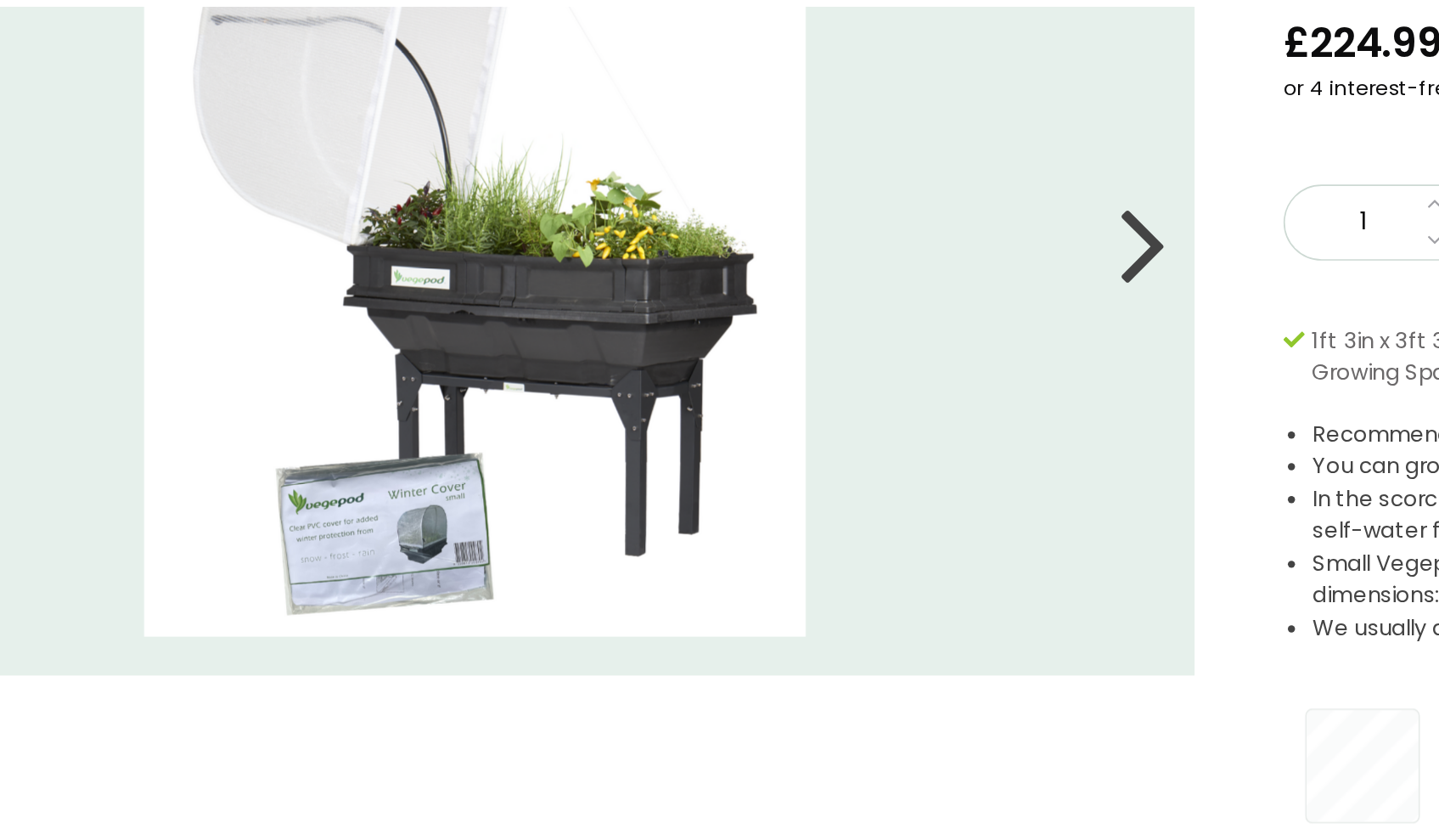
scroll to position [14, 0]
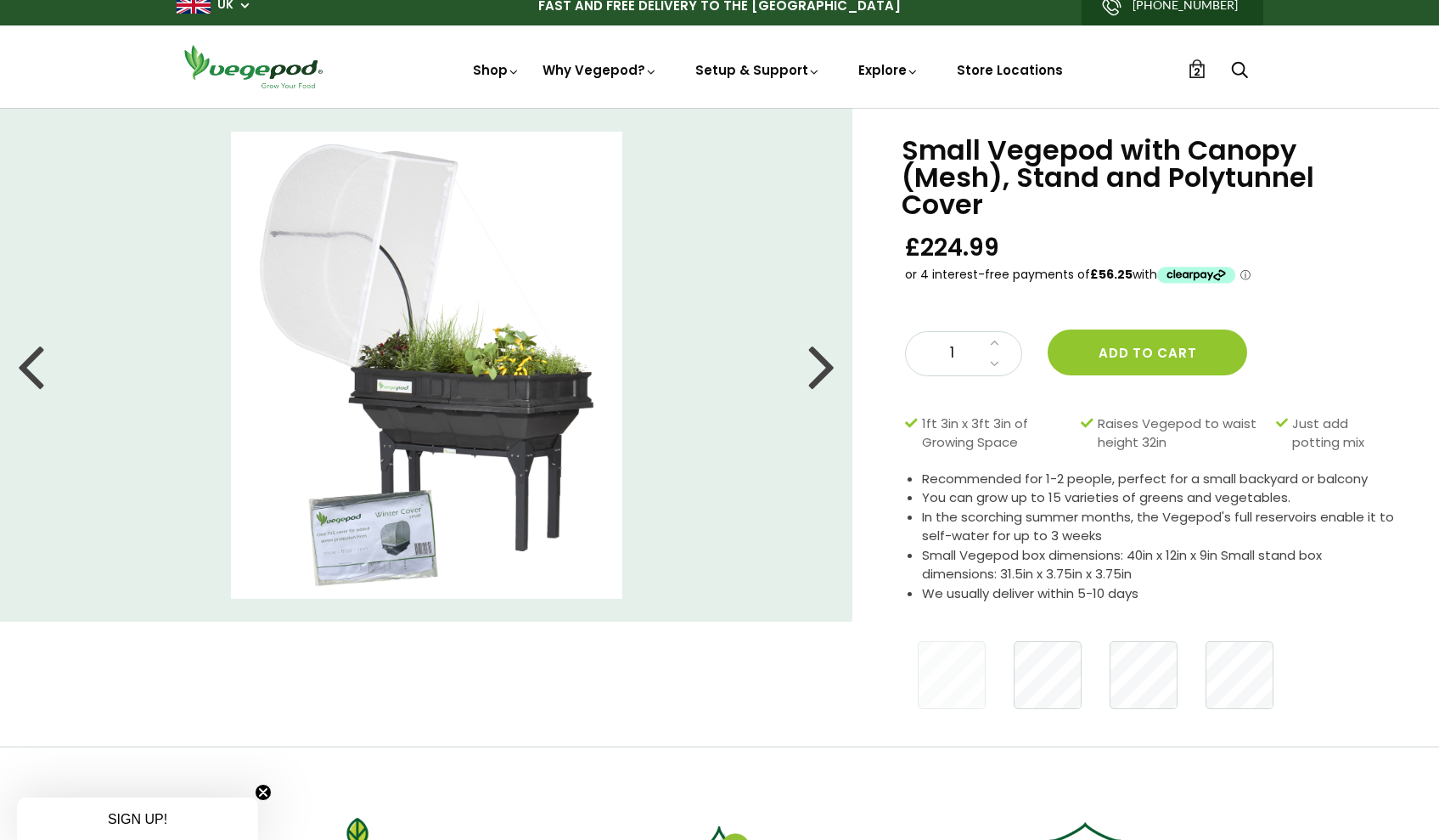
click at [818, 375] on div at bounding box center [821, 365] width 27 height 76
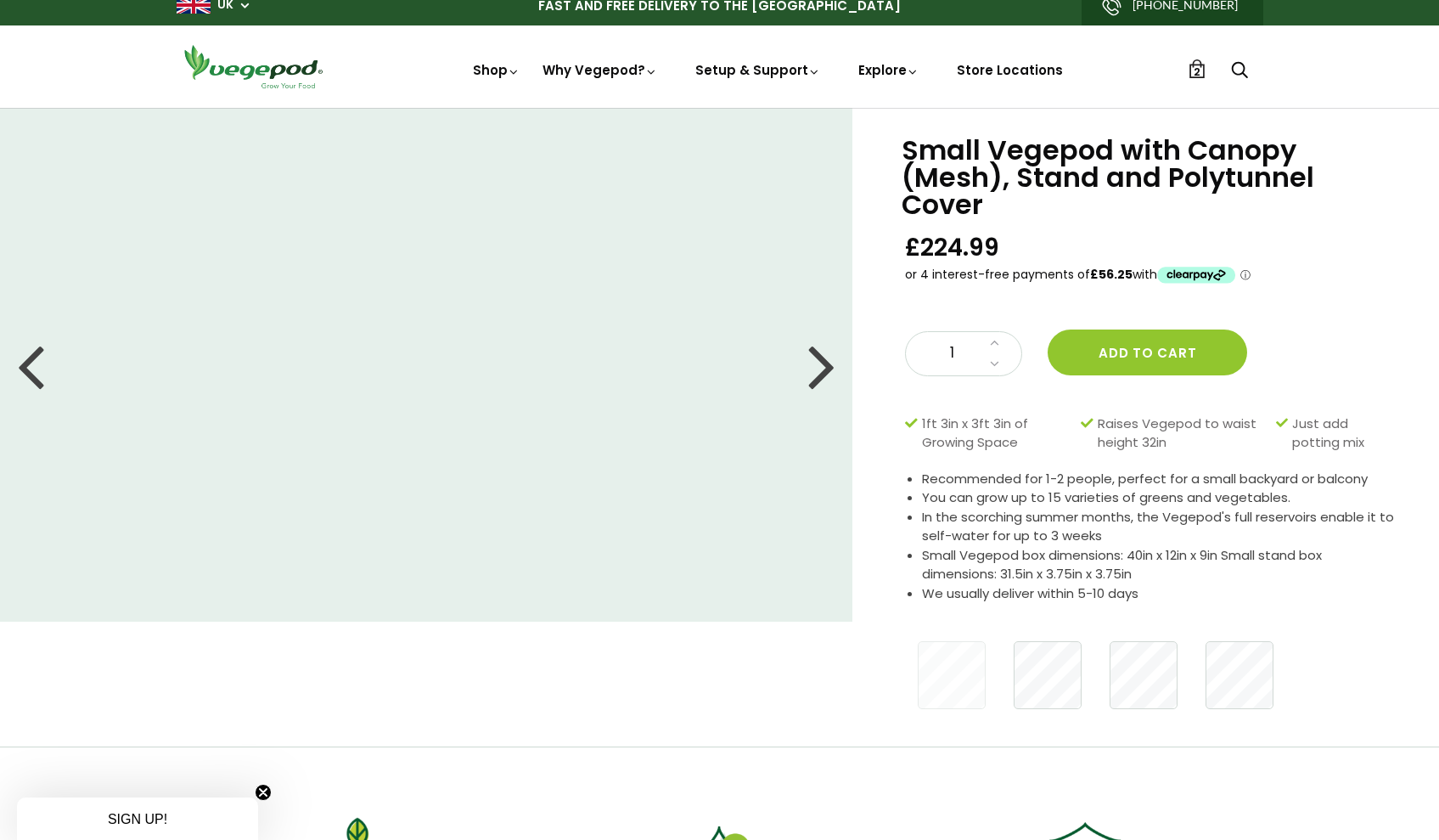
click at [832, 362] on div at bounding box center [821, 365] width 27 height 76
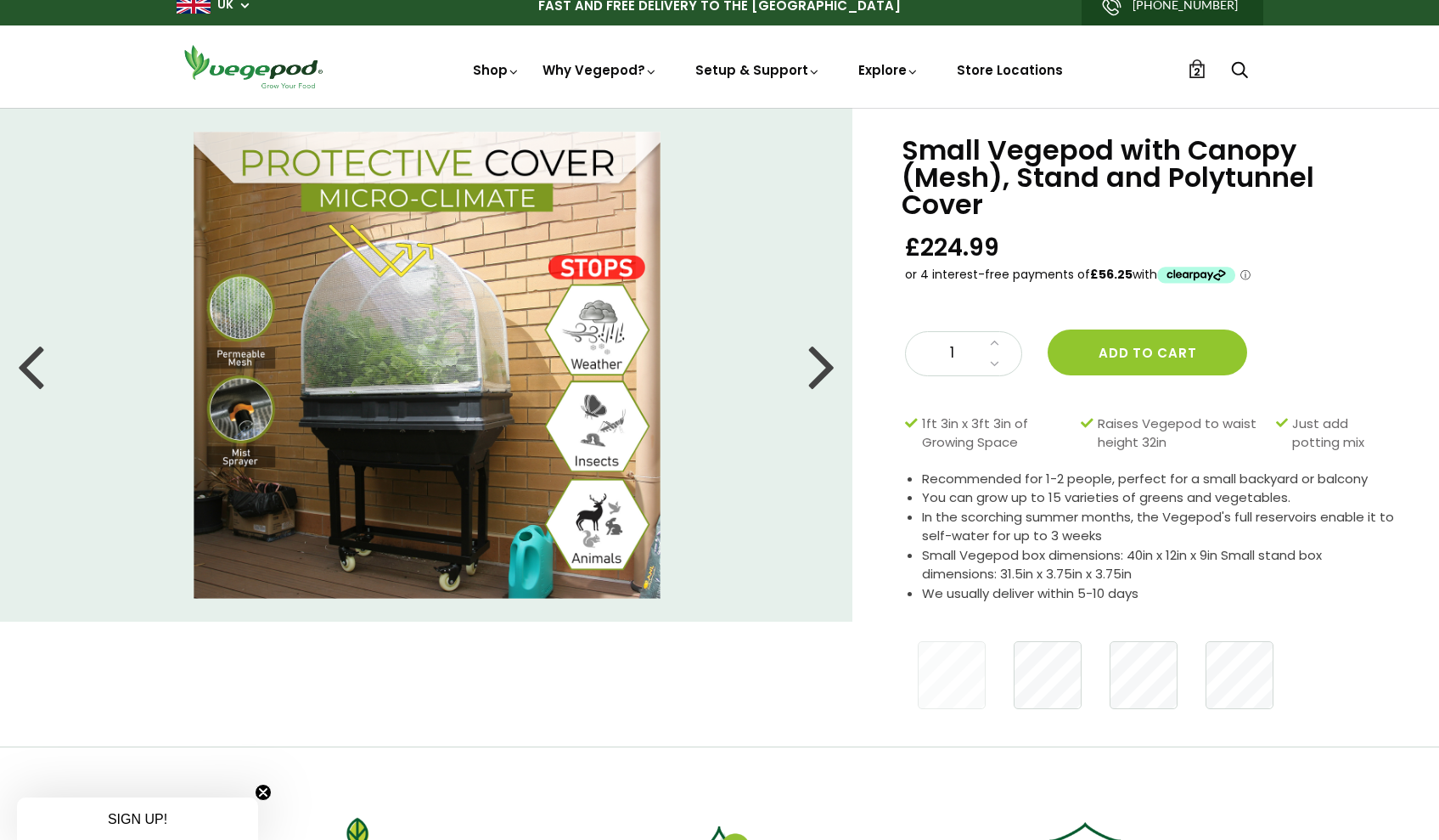
click at [833, 362] on div at bounding box center [821, 365] width 27 height 76
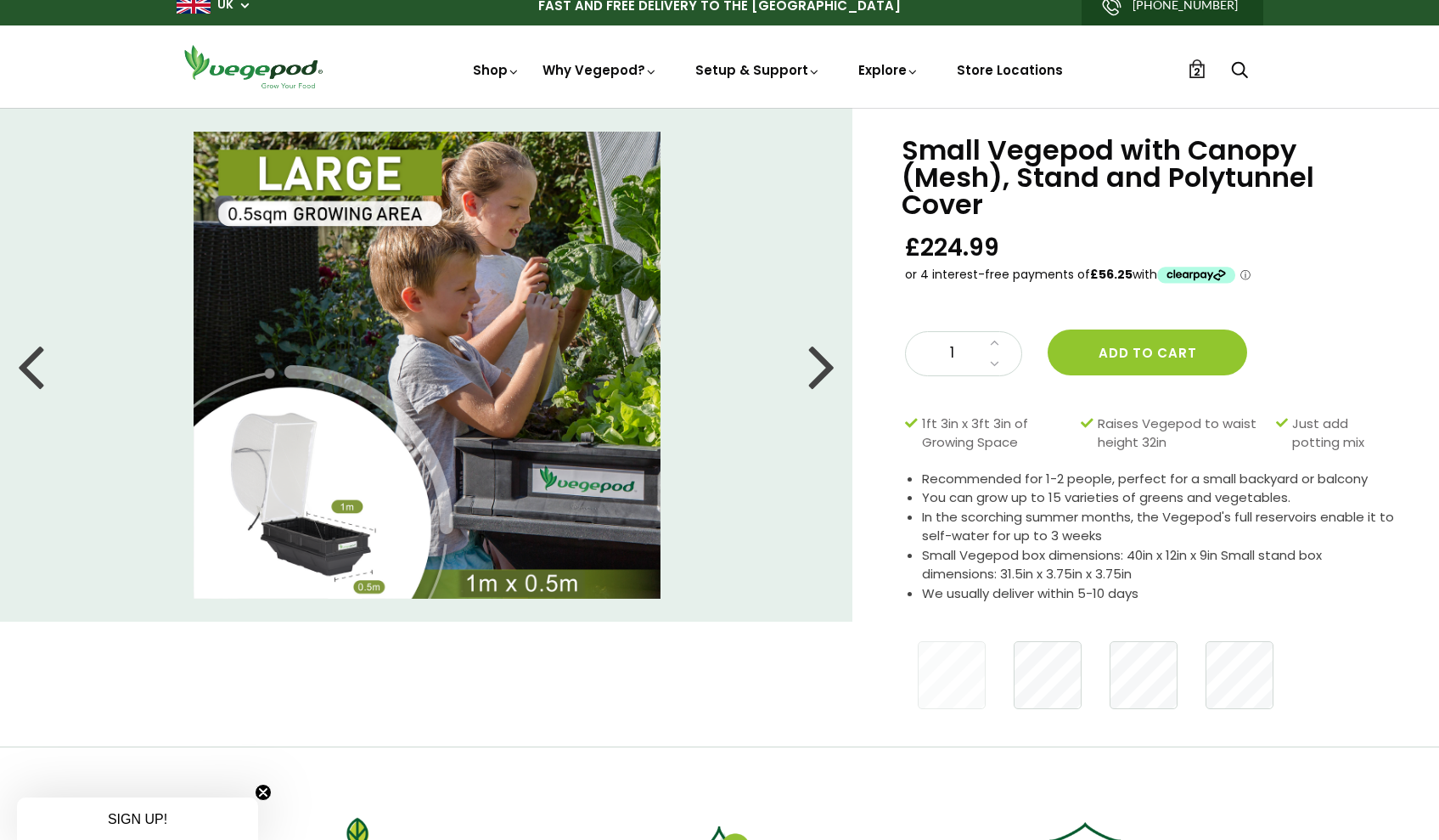
click at [833, 362] on div at bounding box center [821, 365] width 27 height 76
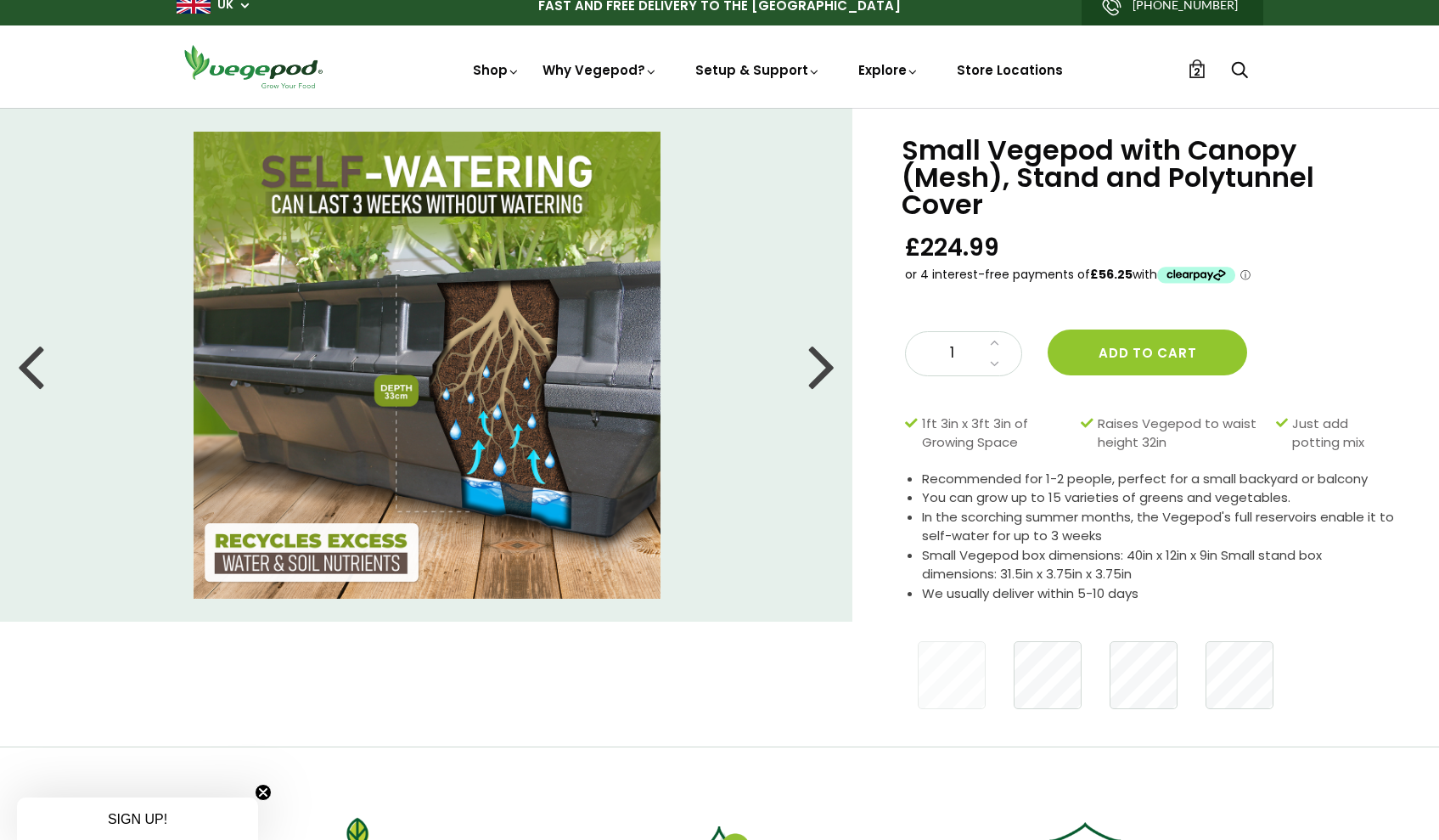
click at [834, 362] on div at bounding box center [821, 365] width 27 height 76
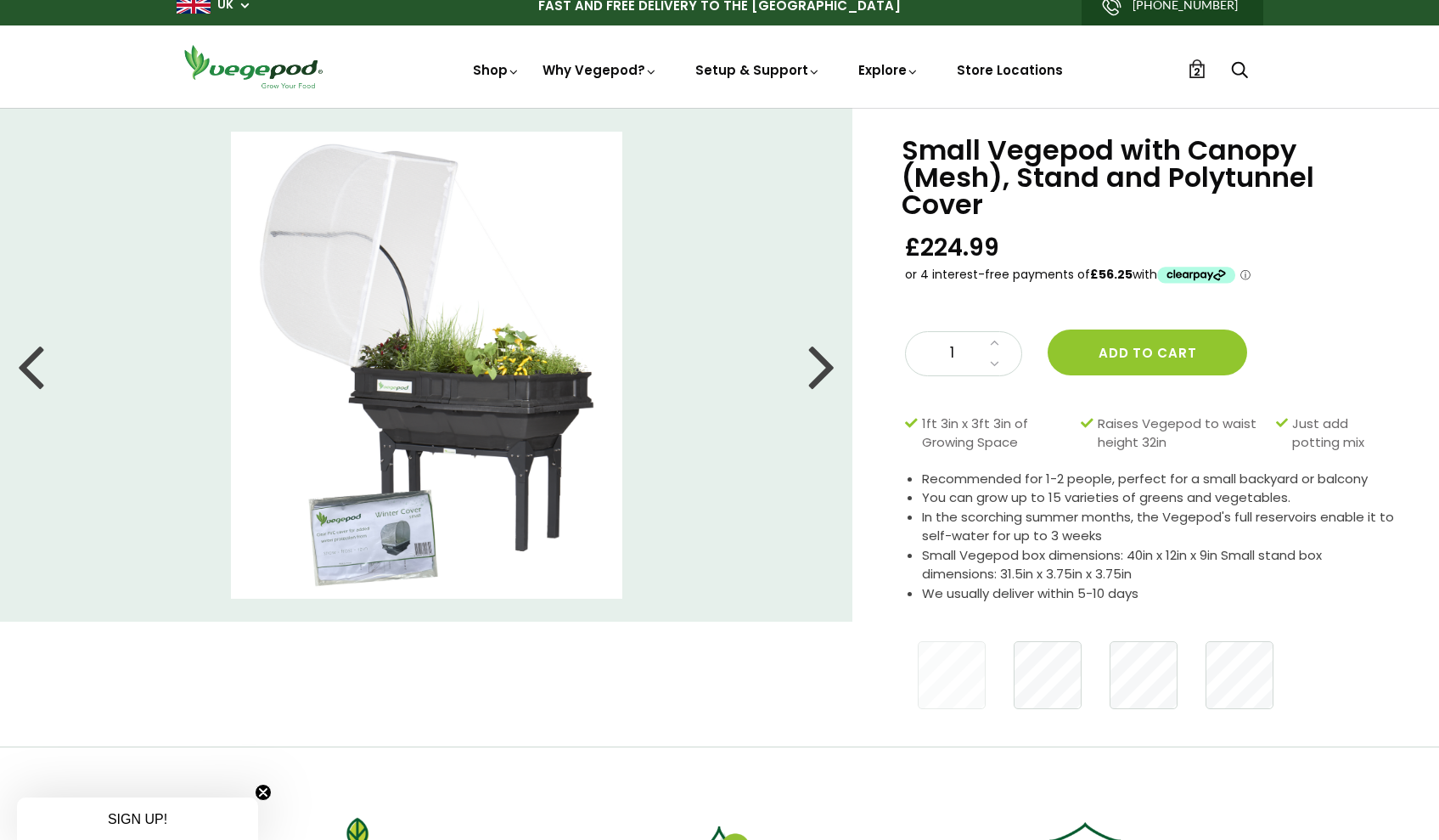
click at [834, 362] on div at bounding box center [821, 365] width 27 height 76
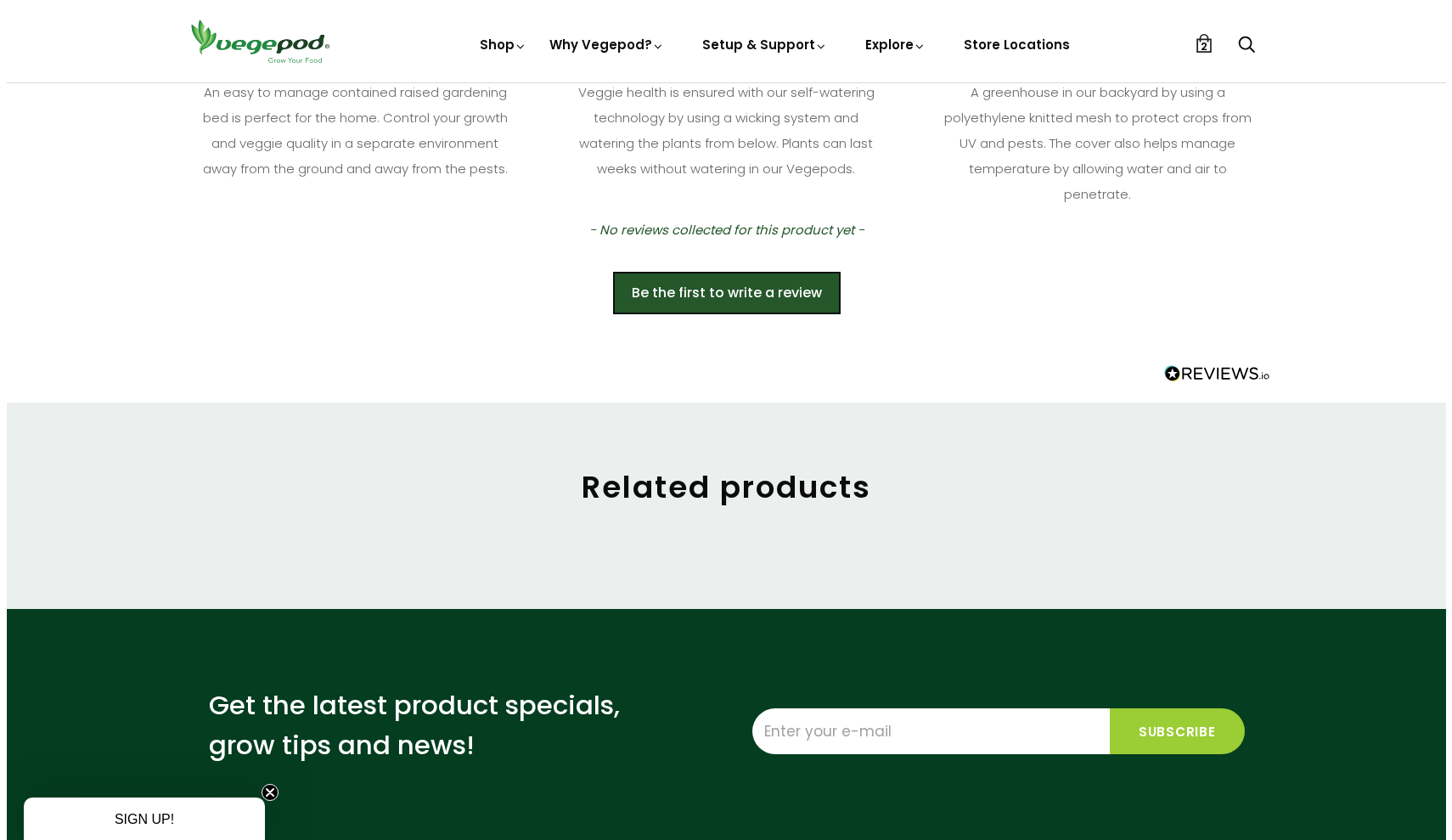
scroll to position [687, 0]
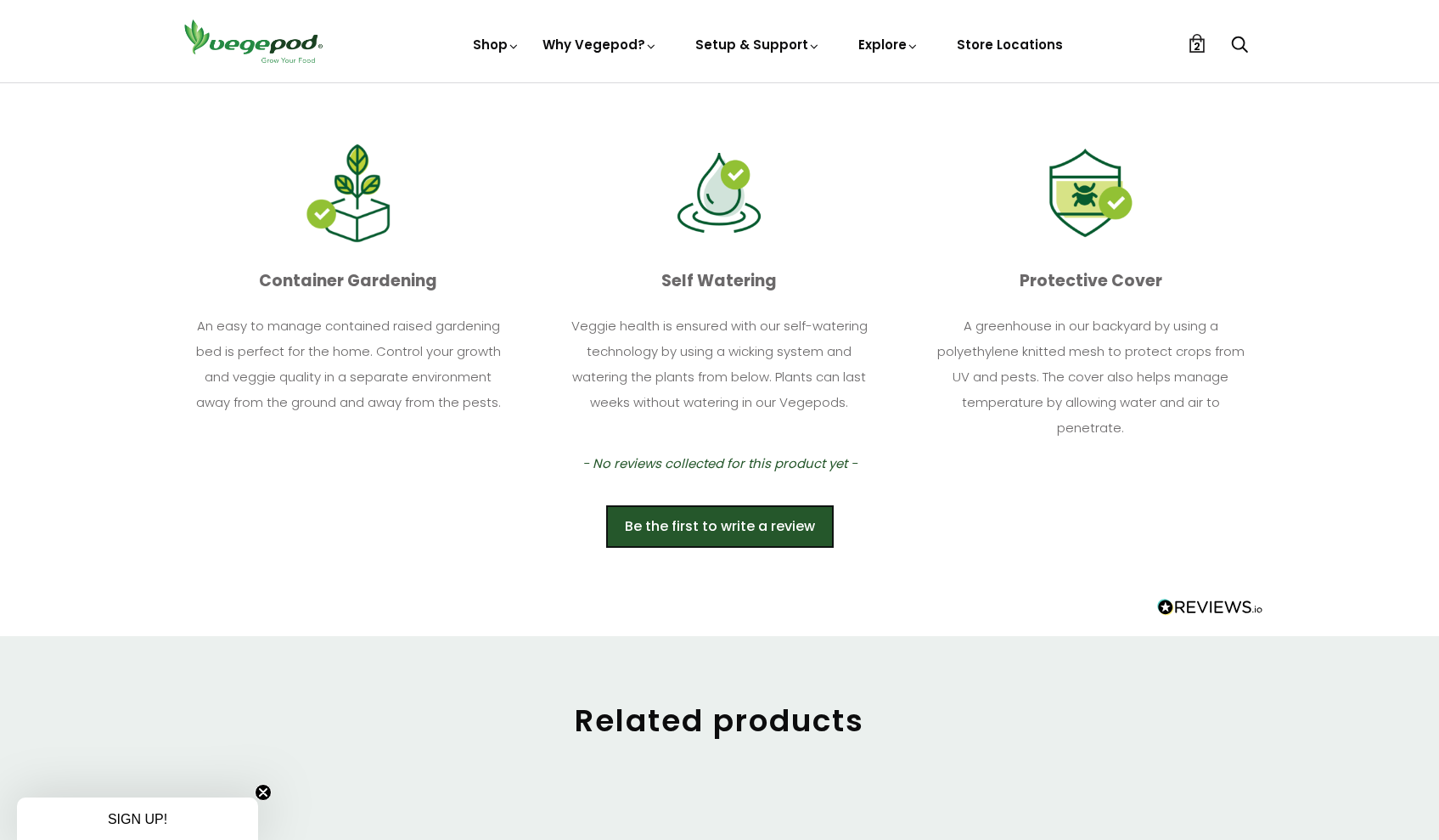
click at [1189, 45] on link "2" at bounding box center [1197, 44] width 19 height 19
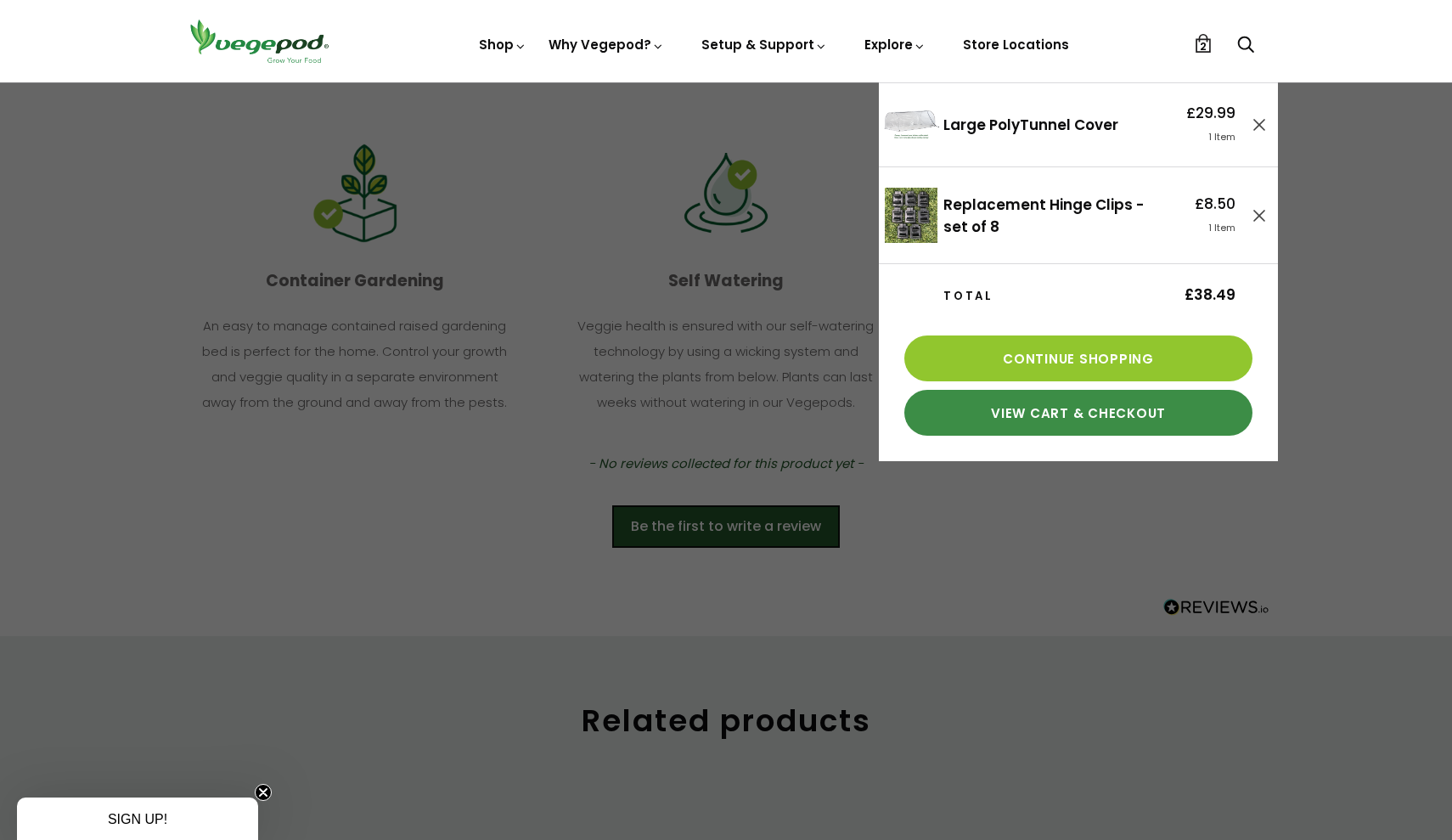
click at [1063, 412] on link "View Cart & Checkout" at bounding box center [1077, 412] width 348 height 45
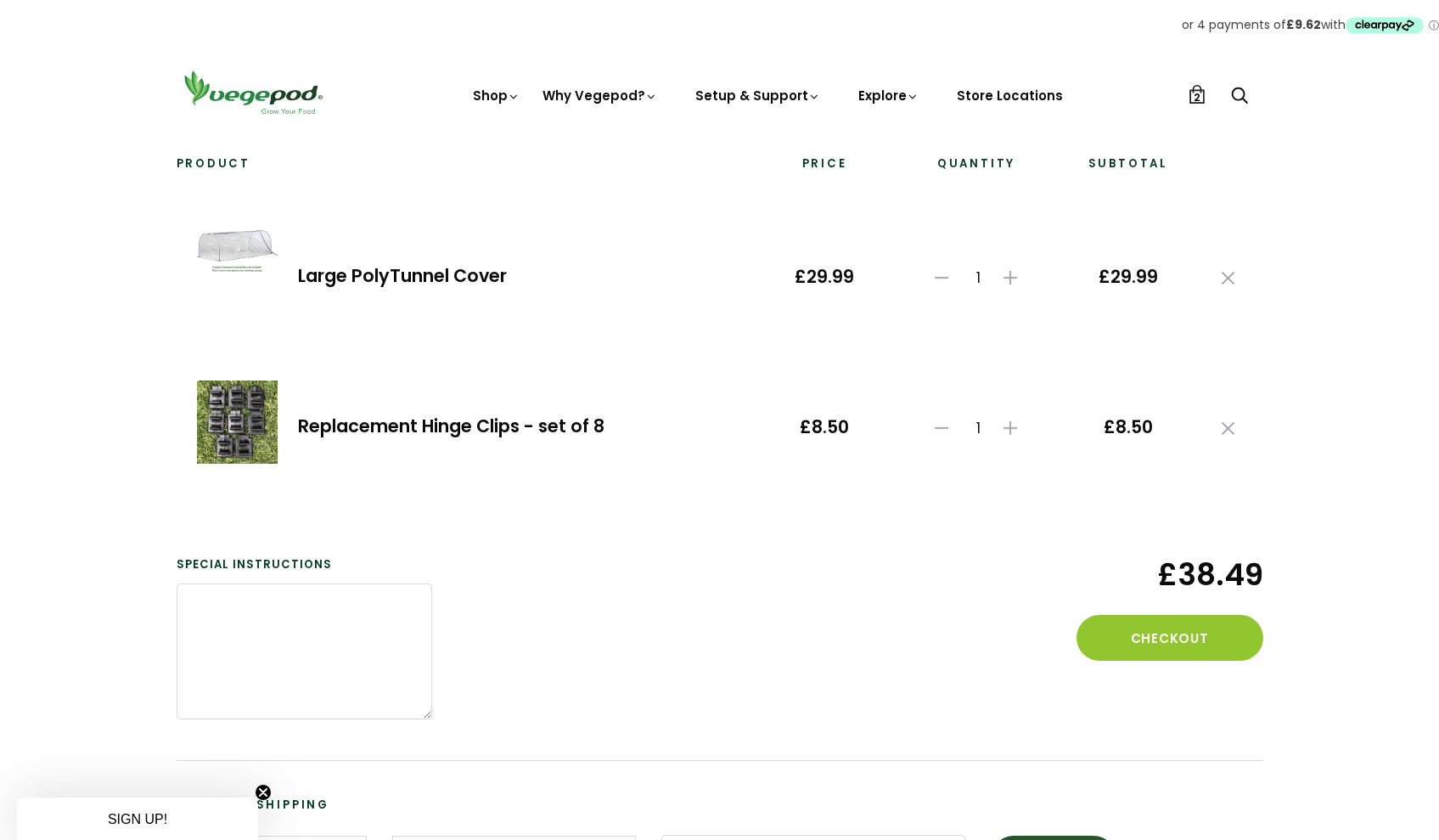
scroll to position [150, 0]
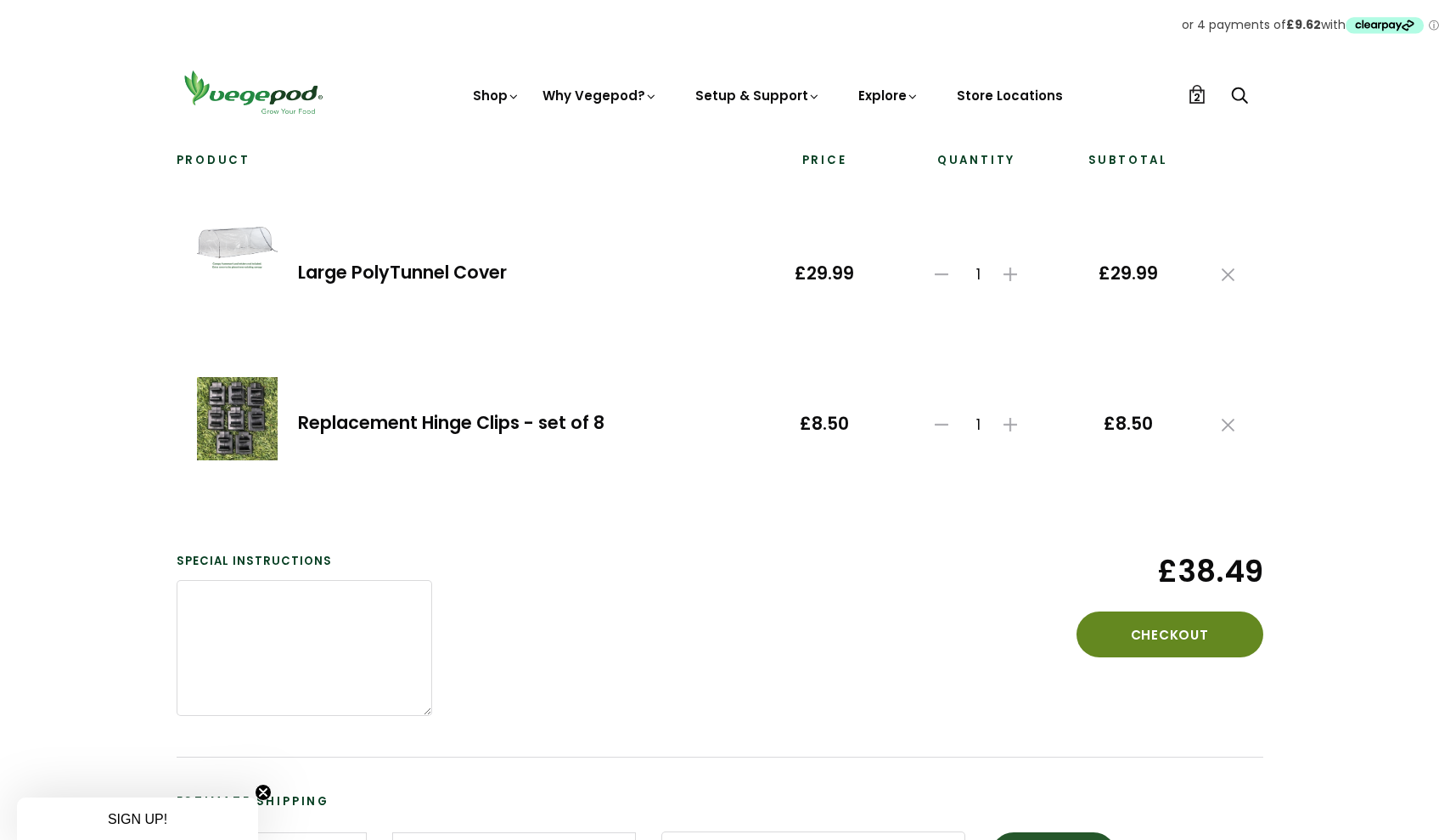
click at [1141, 627] on button "Checkout" at bounding box center [1169, 633] width 186 height 45
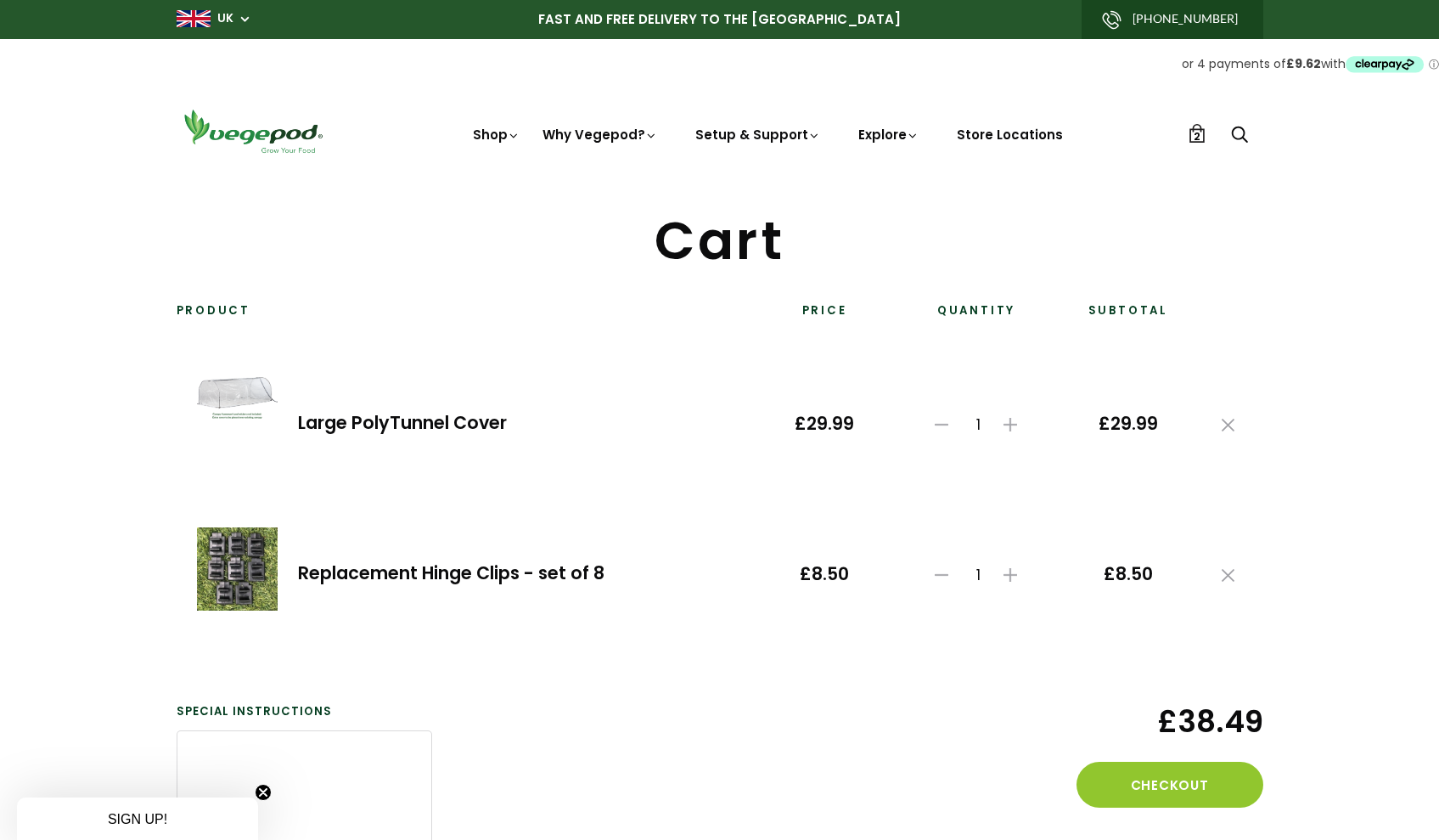
click at [1199, 132] on span "2" at bounding box center [1197, 135] width 6 height 16
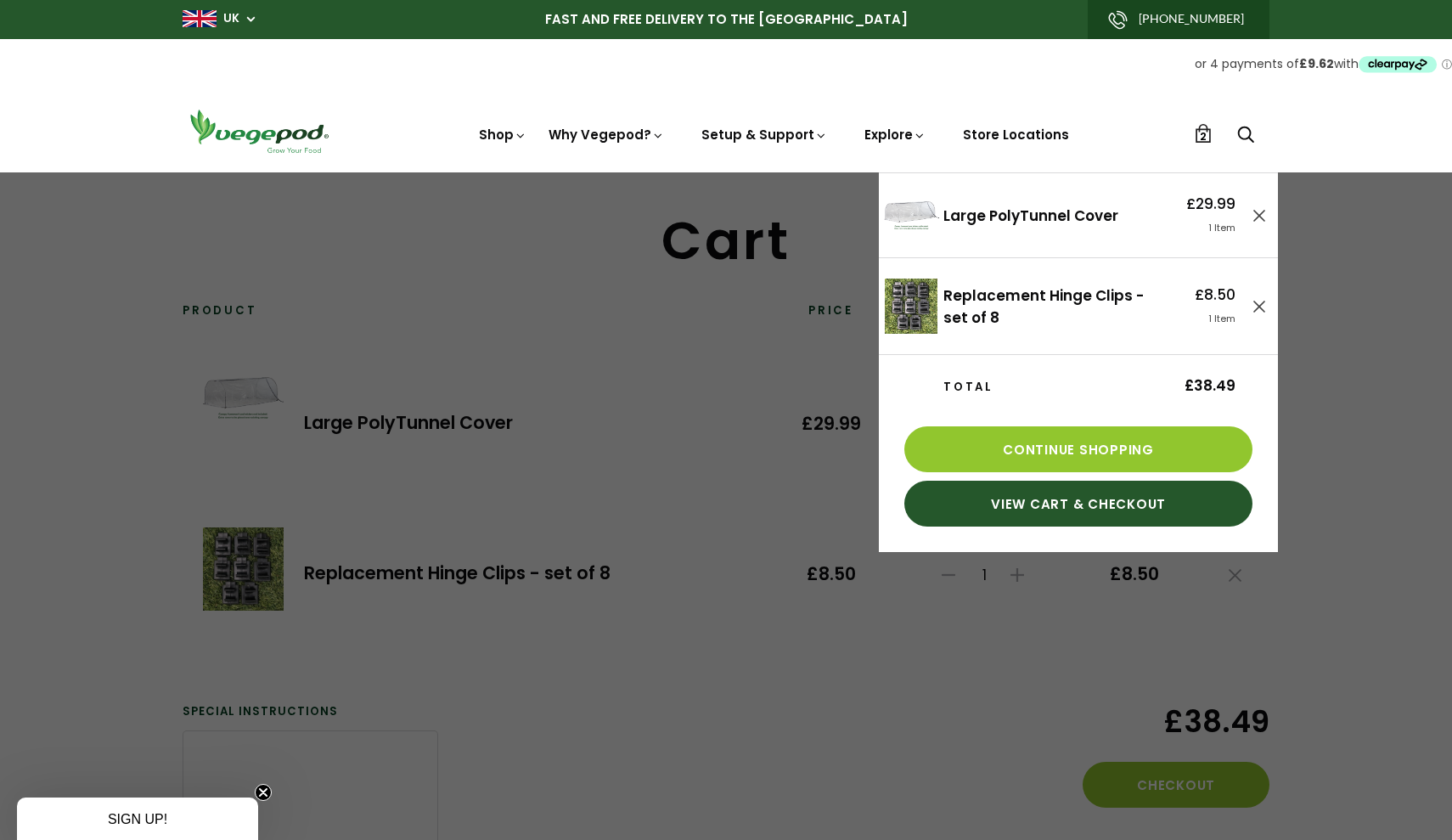
click at [1199, 132] on link "2" at bounding box center [1204, 134] width 19 height 19
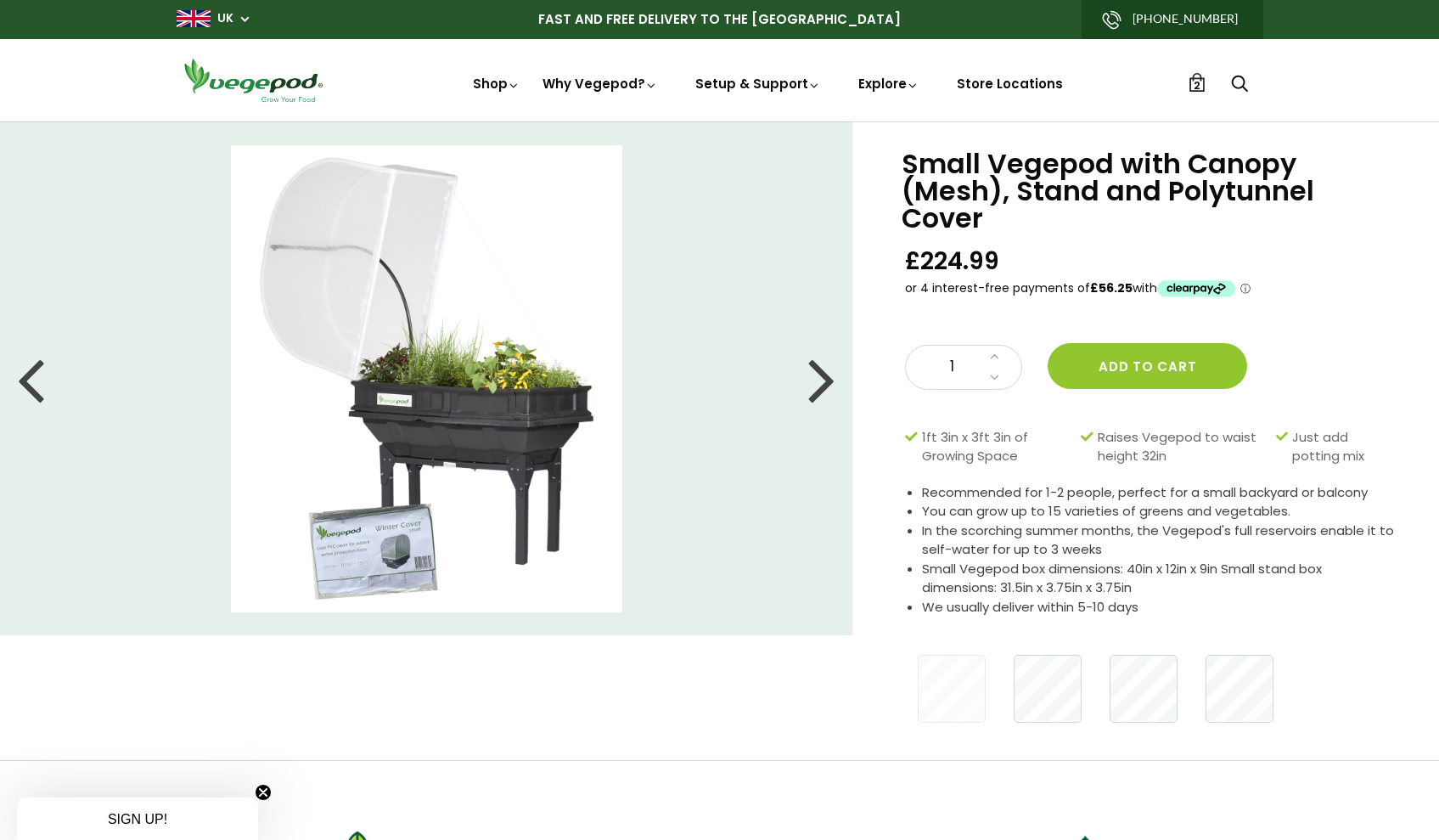
click at [248, 83] on img at bounding box center [252, 80] width 153 height 48
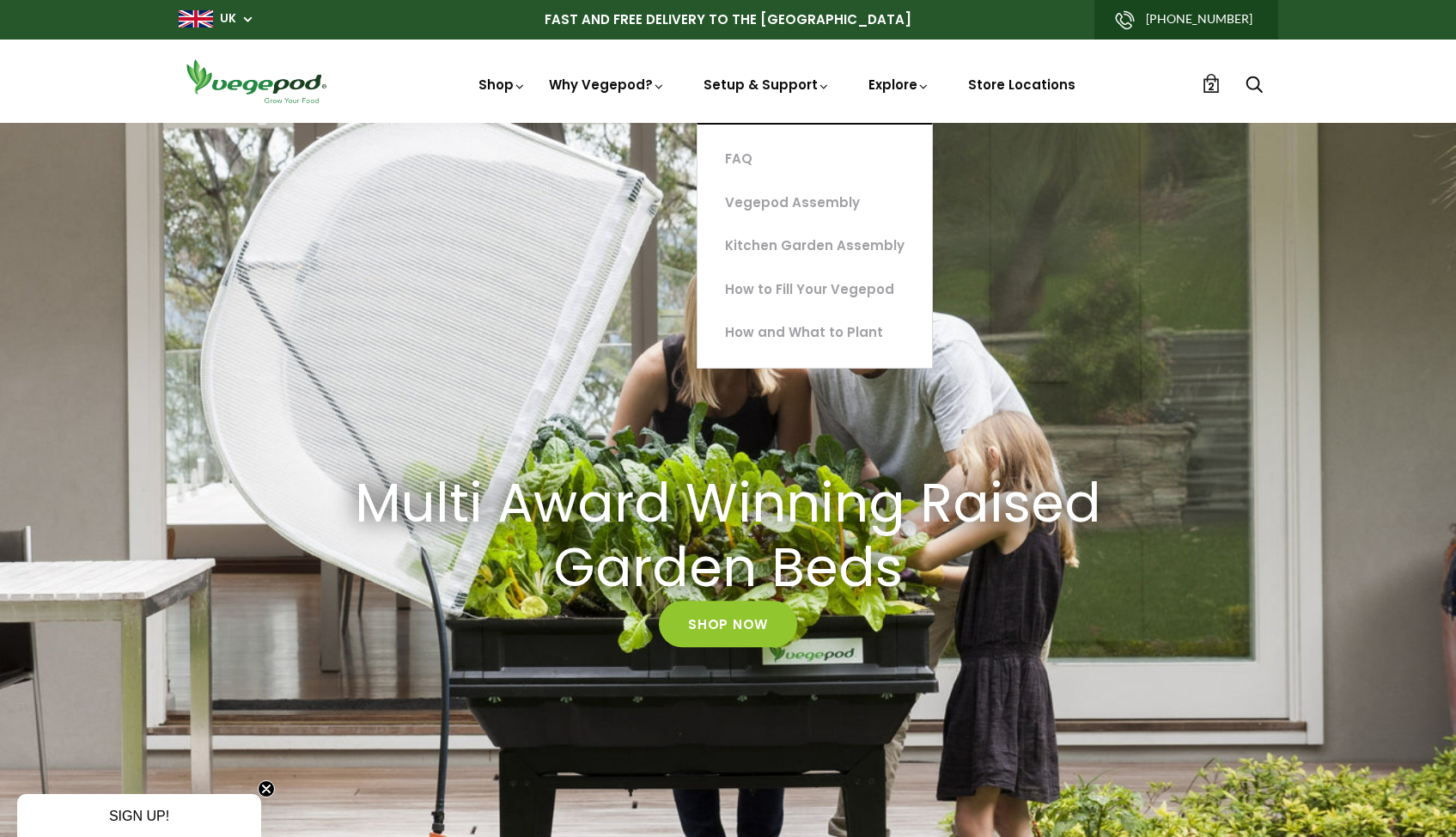
scroll to position [0, 350]
click at [746, 152] on link "FAQ" at bounding box center [815, 160] width 235 height 44
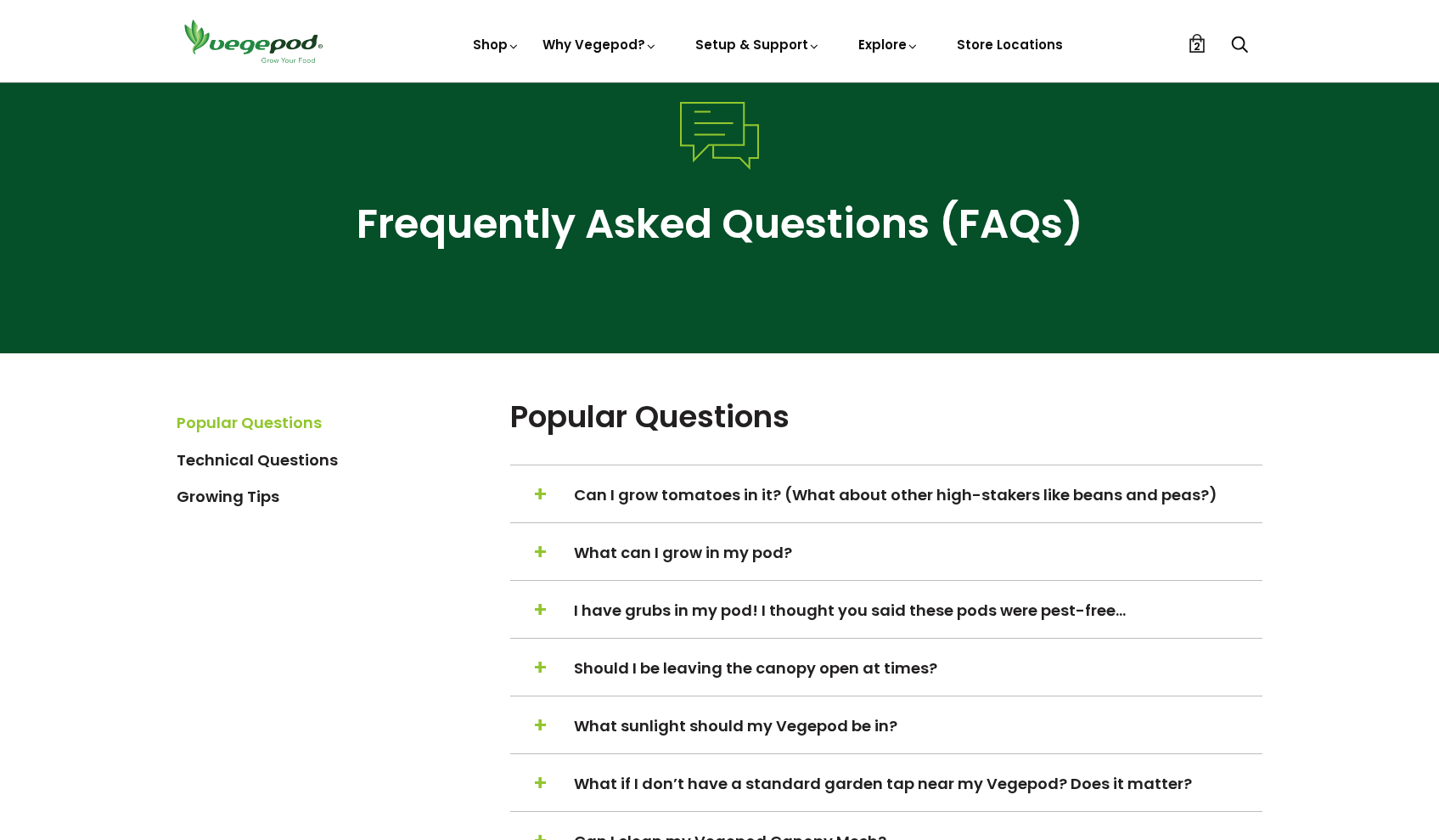
scroll to position [94, 0]
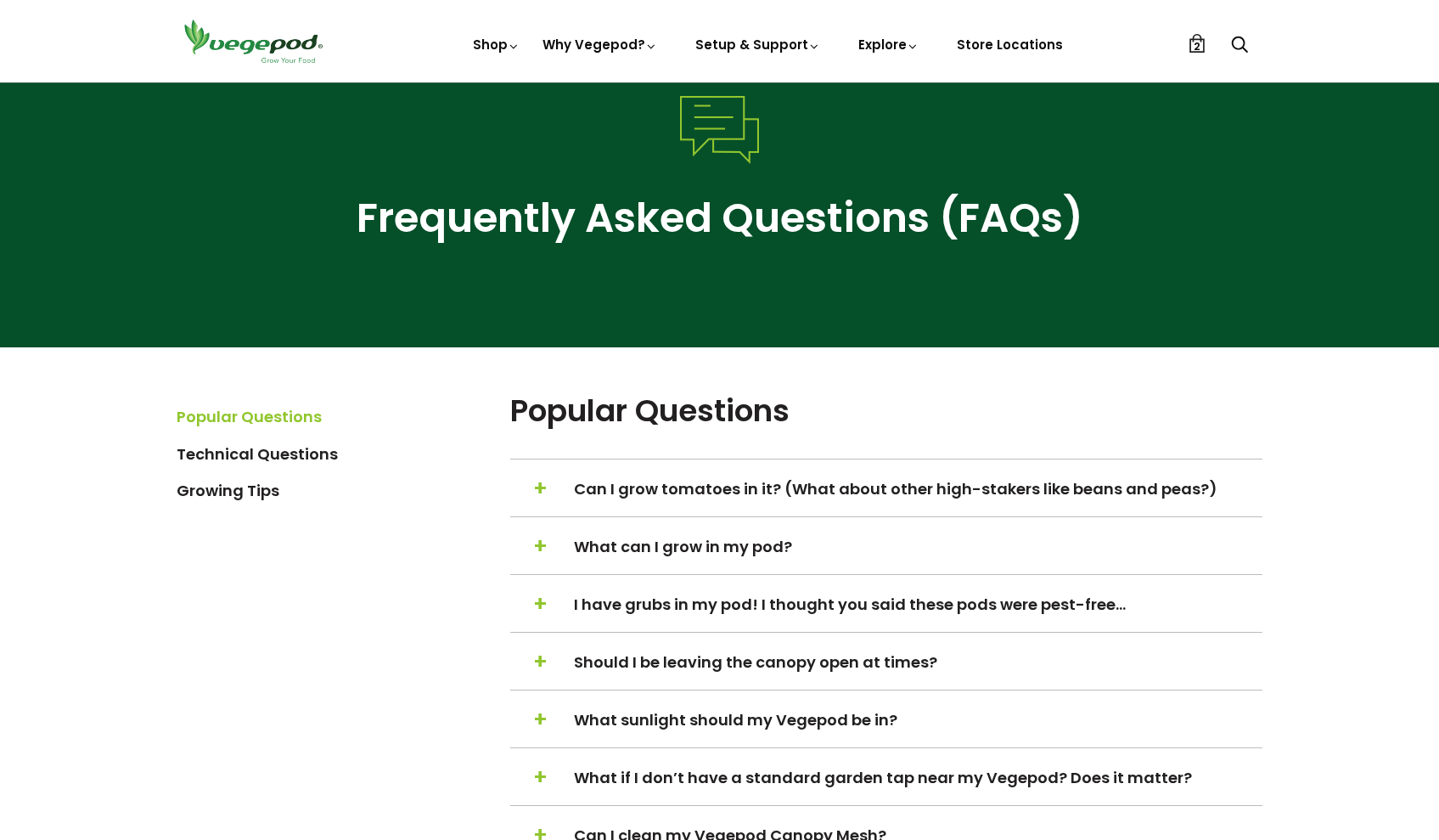
click at [318, 452] on link "Technical Questions" at bounding box center [257, 453] width 161 height 21
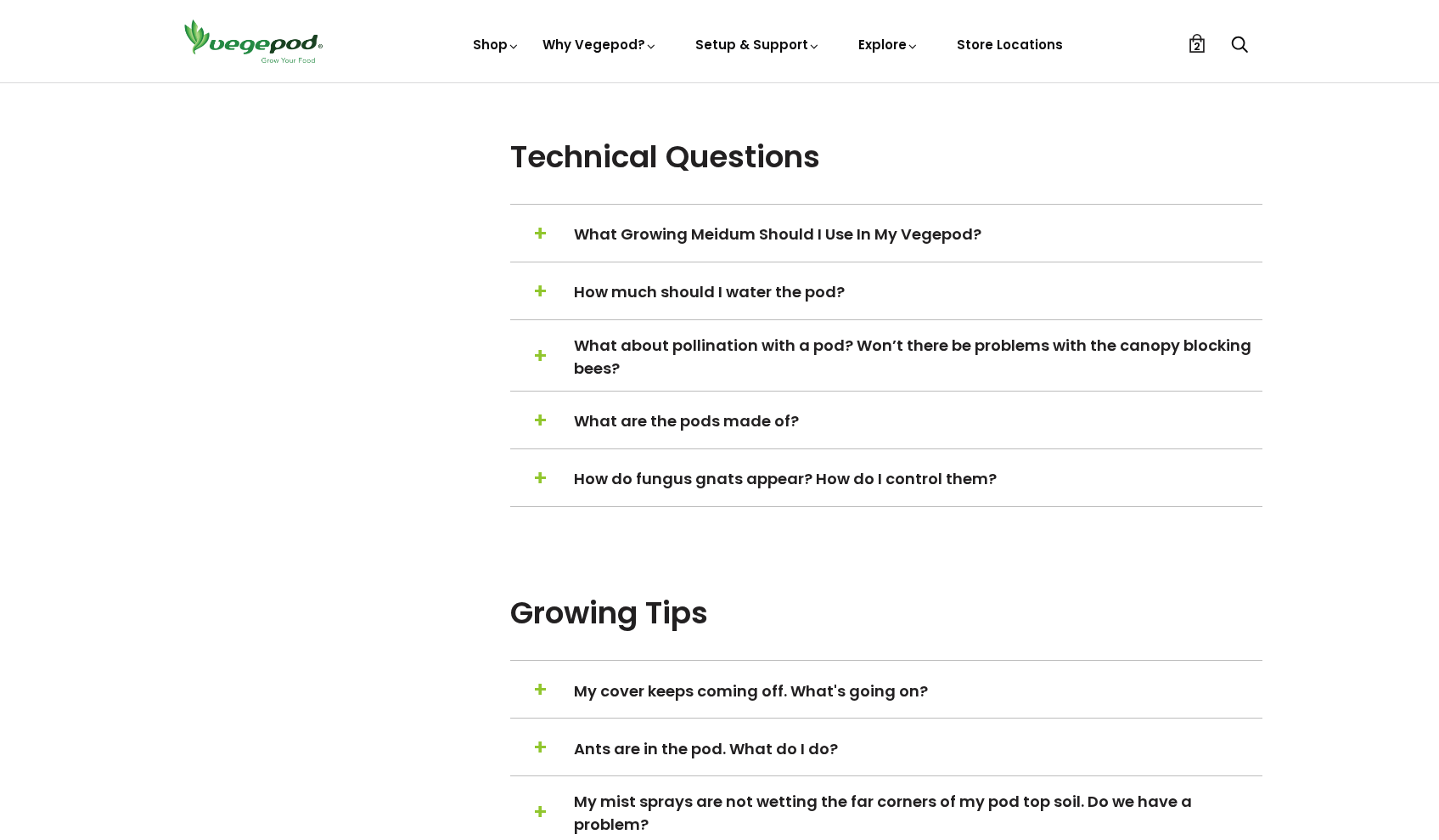
scroll to position [1468, 0]
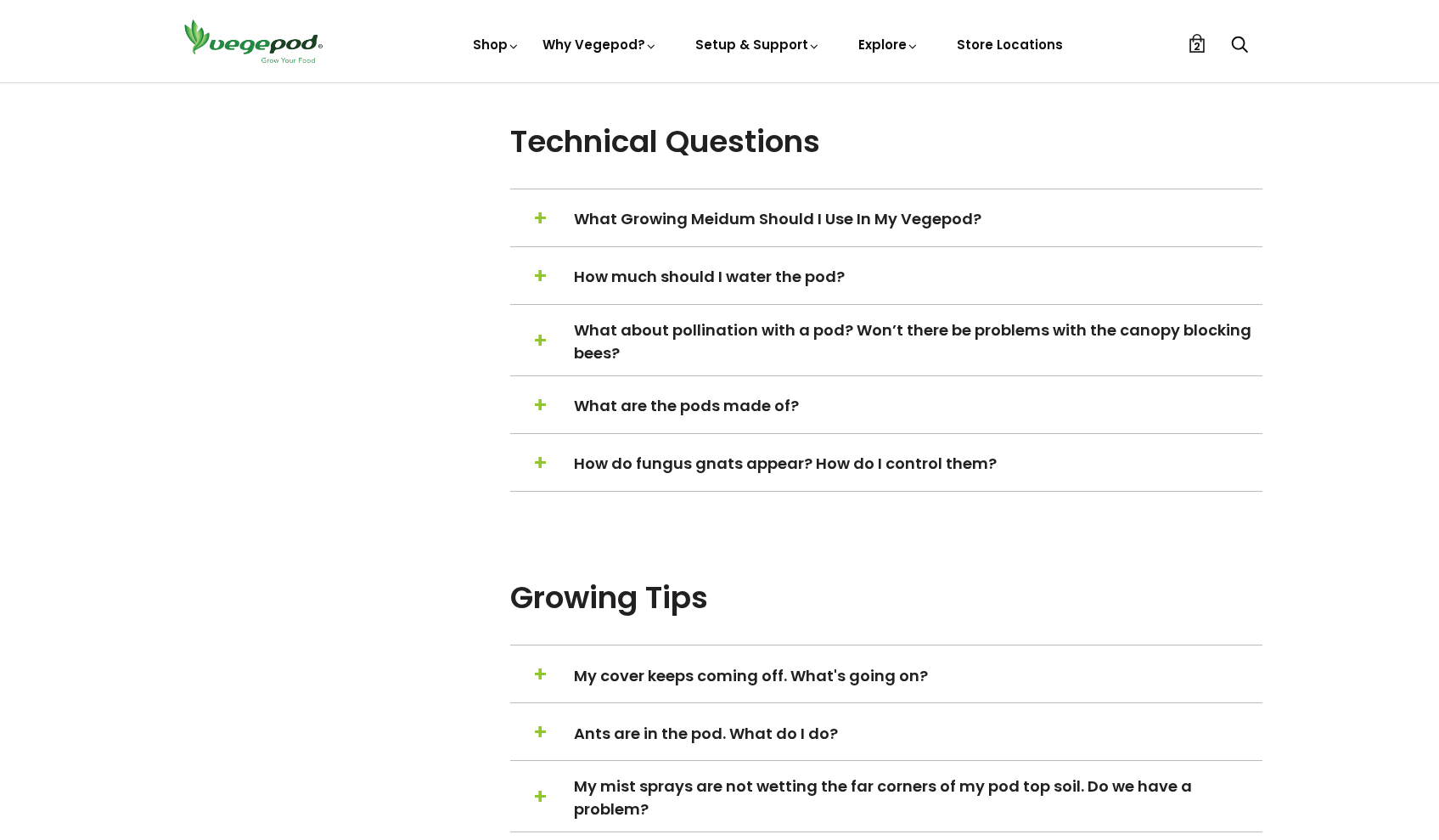
click at [541, 273] on span "+" at bounding box center [541, 276] width 15 height 32
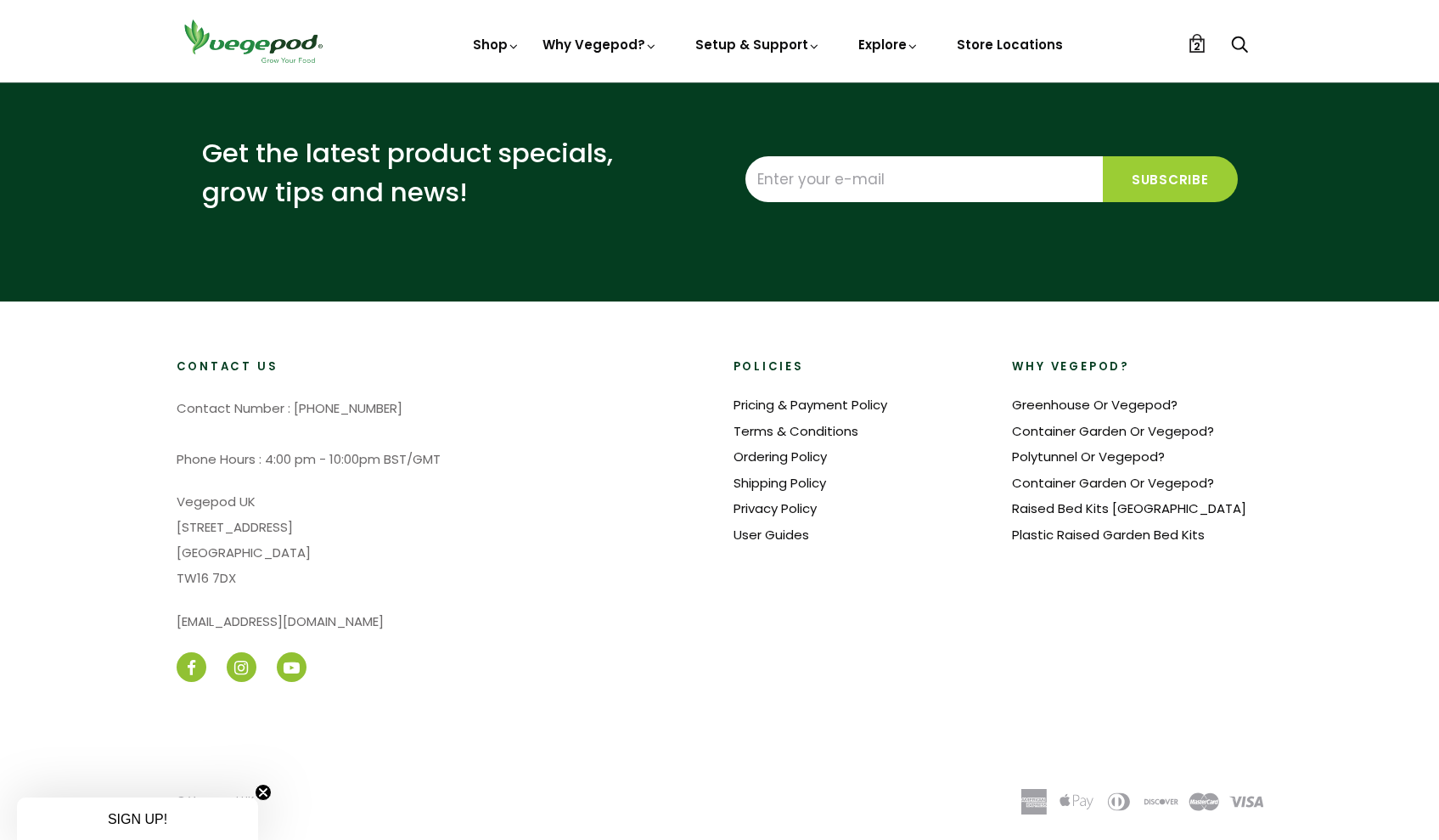
scroll to position [3143, 0]
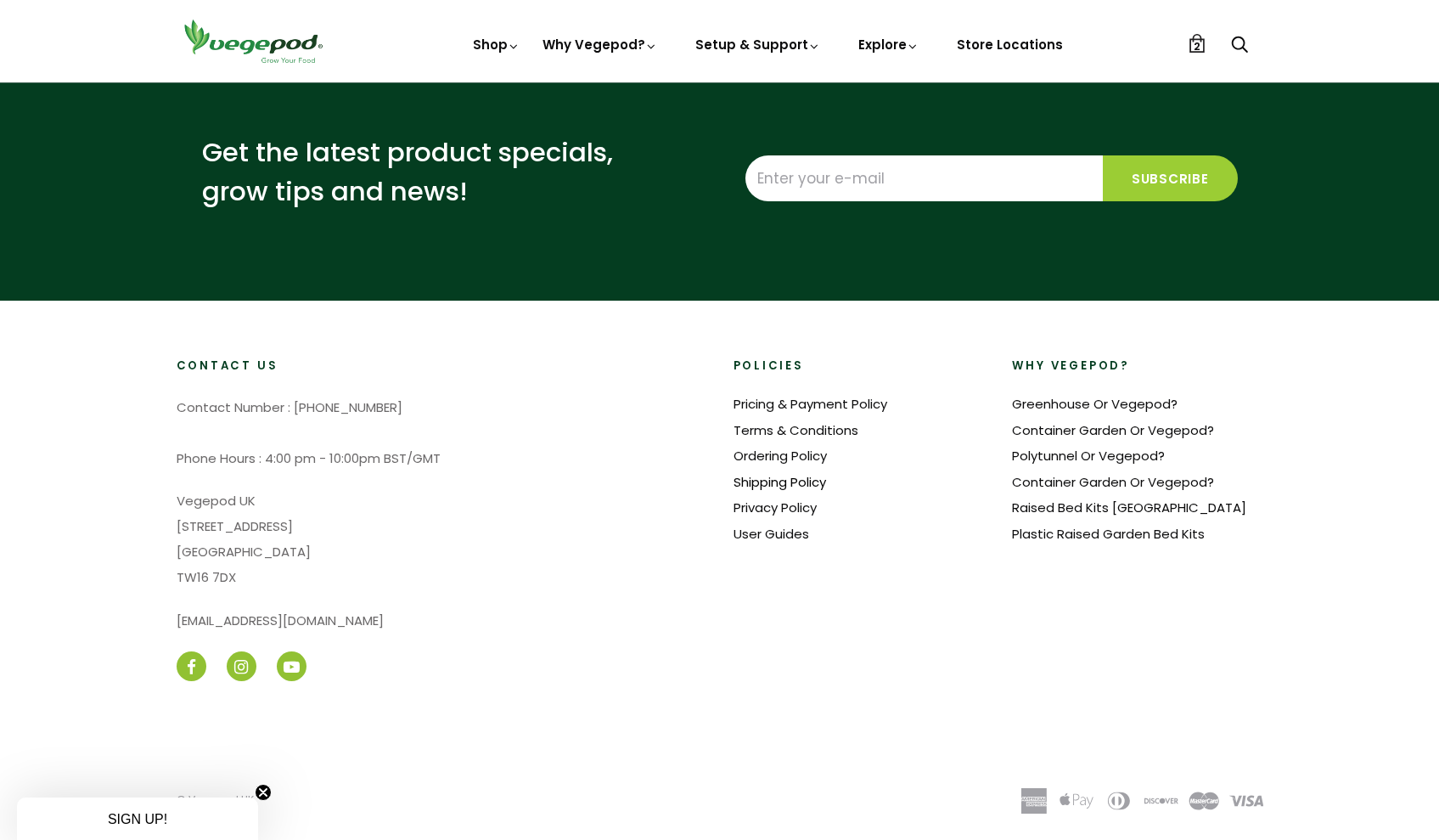
click at [813, 477] on link "Shipping Policy" at bounding box center [780, 481] width 93 height 18
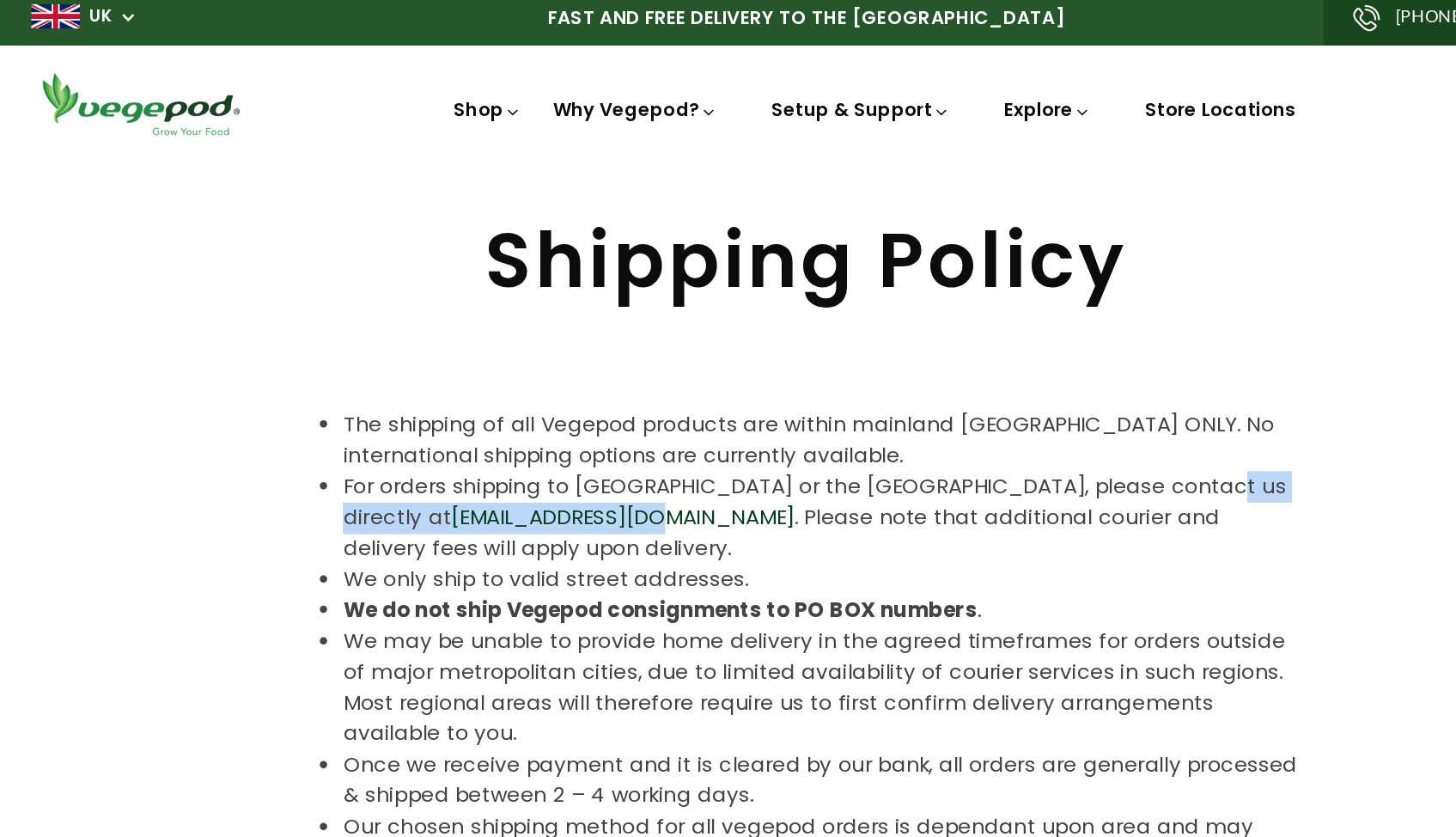
drag, startPoint x: 392, startPoint y: 363, endPoint x: 241, endPoint y: 366, distance: 151.0
copy li "[EMAIL_ADDRESS][DOMAIN_NAME]"
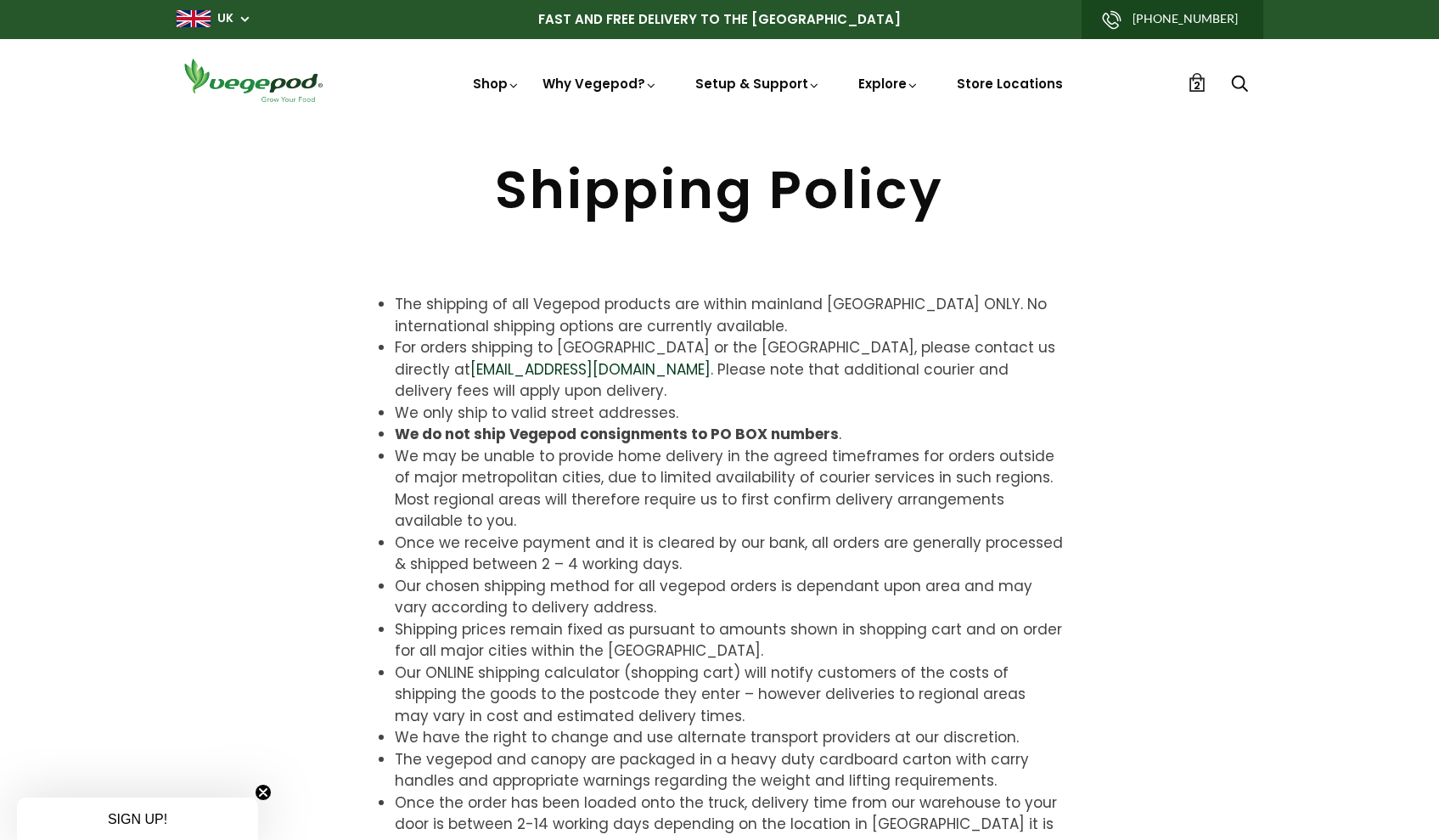
click at [1200, 83] on span "2" at bounding box center [1197, 84] width 6 height 16
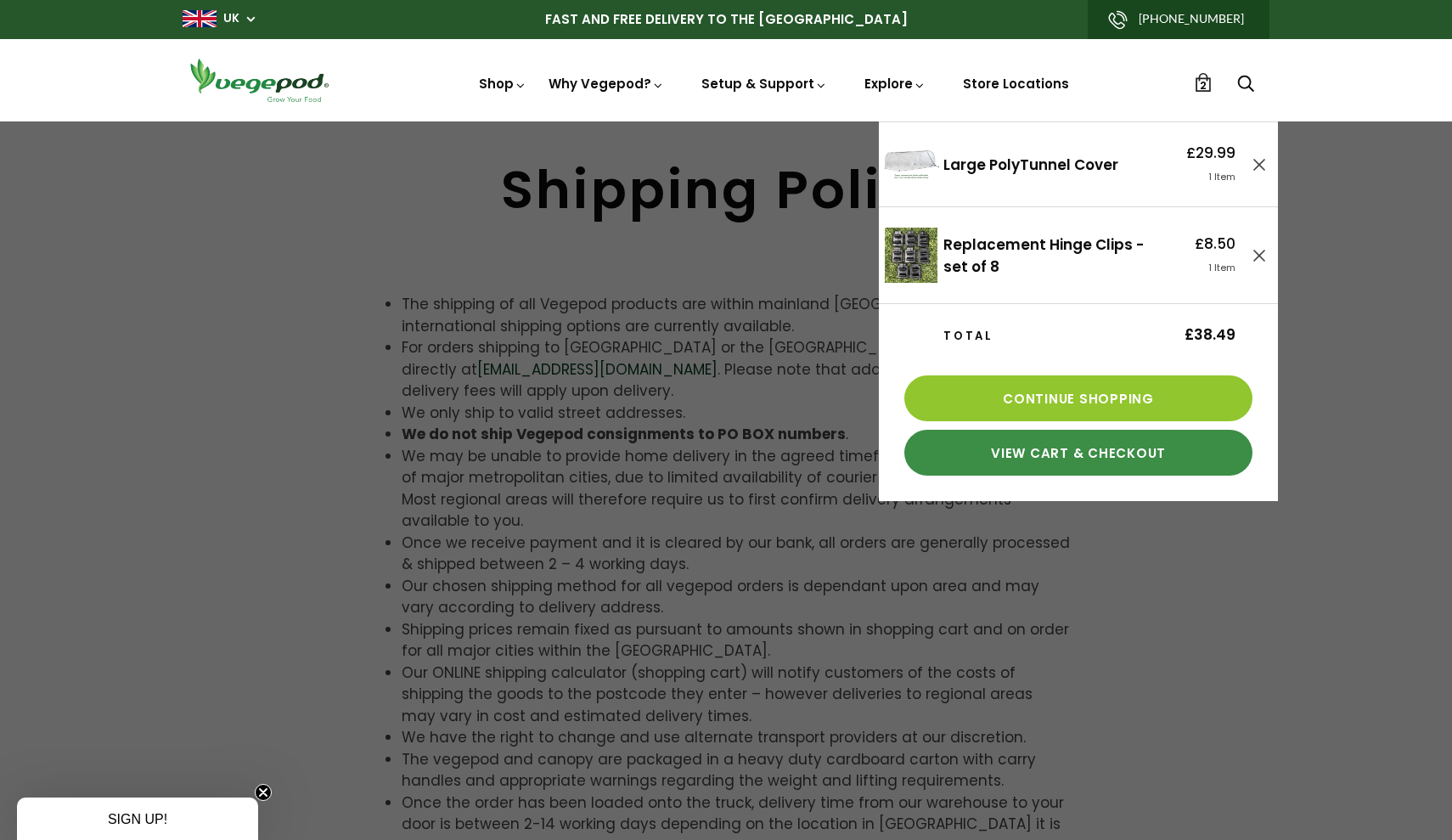
click at [1099, 456] on link "View Cart & Checkout" at bounding box center [1077, 452] width 348 height 45
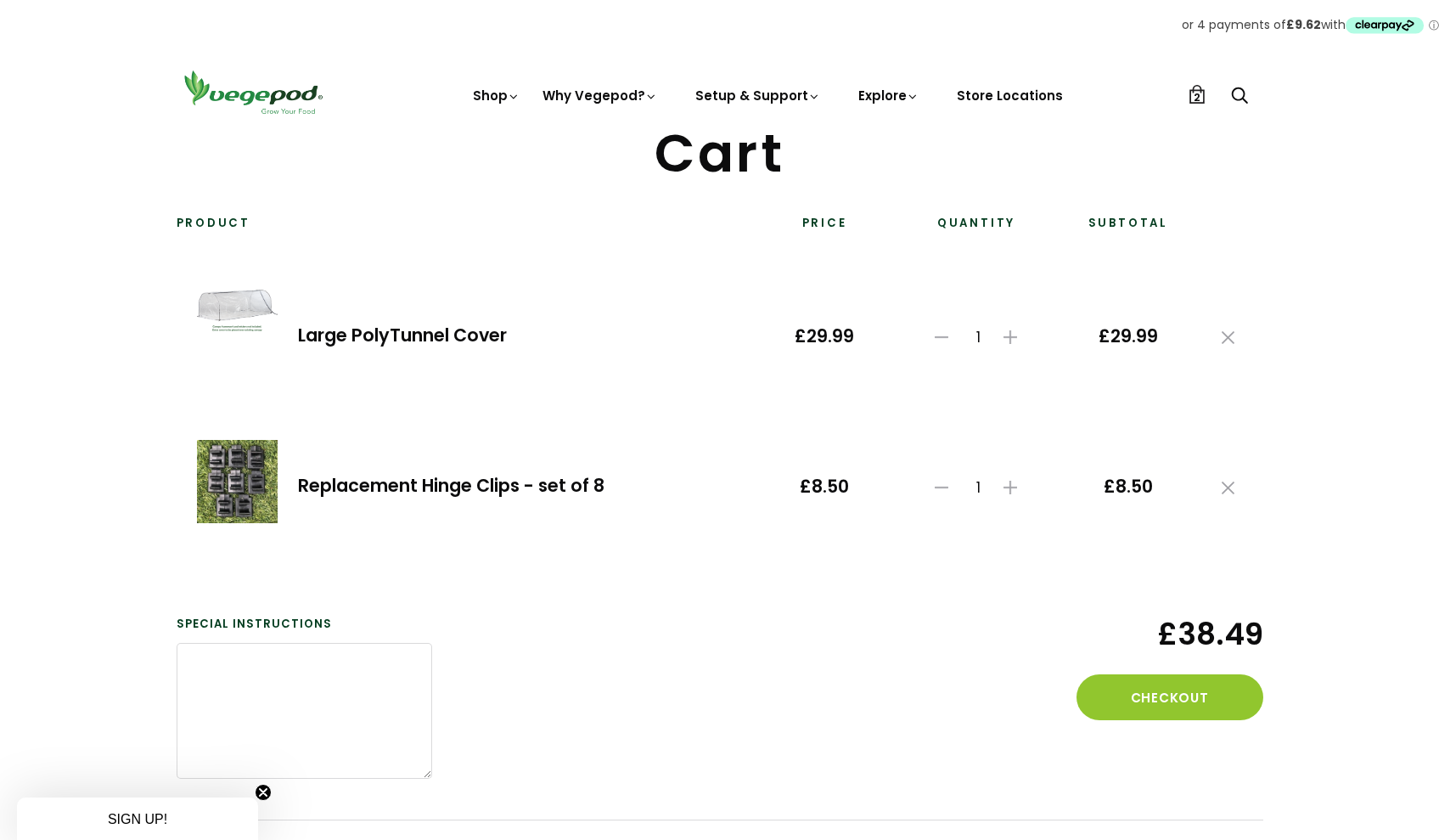
scroll to position [93, 0]
